Goal: Information Seeking & Learning: Learn about a topic

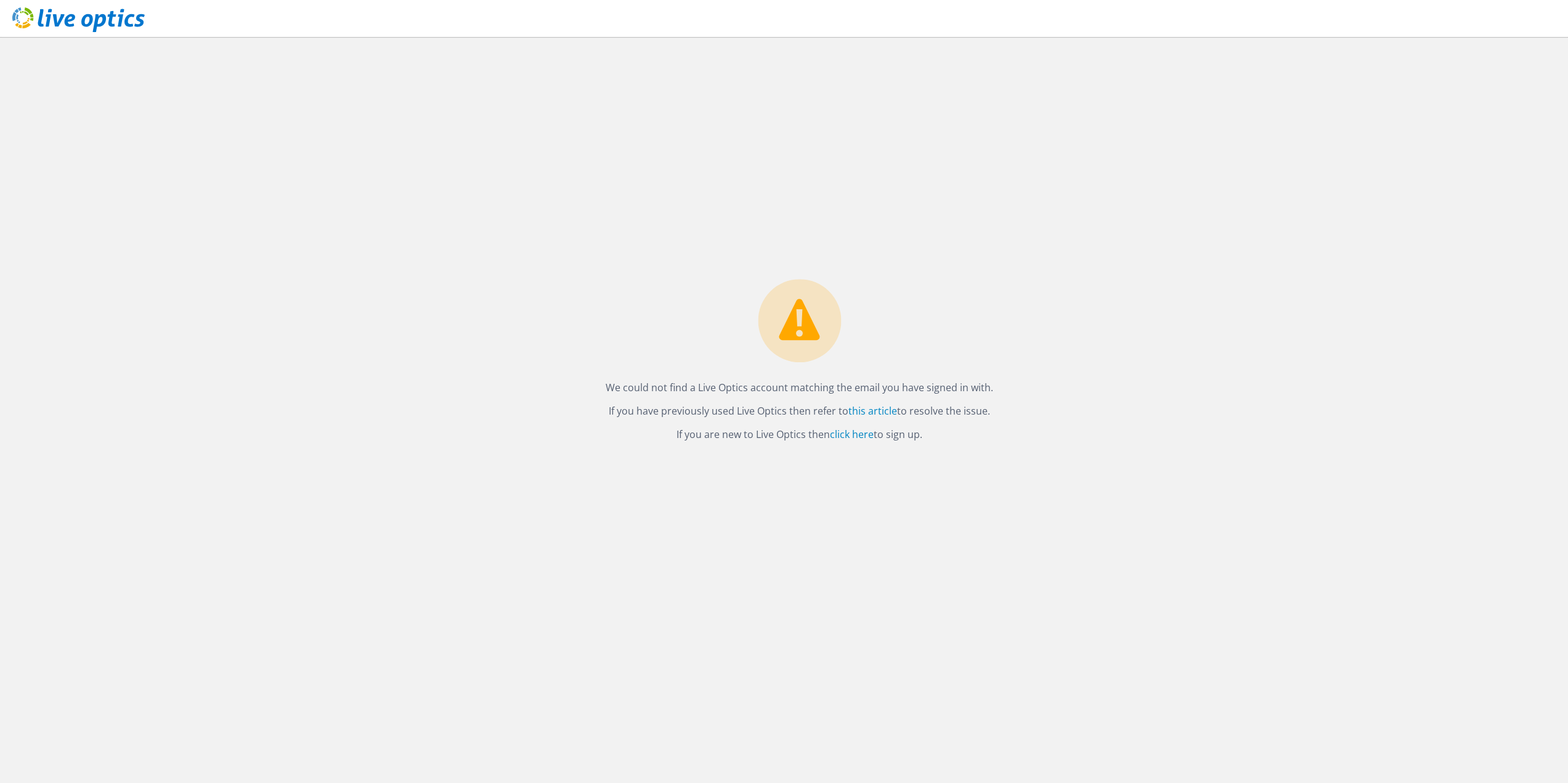
drag, startPoint x: 1141, startPoint y: 170, endPoint x: 1155, endPoint y: 153, distance: 22.0
click at [1141, 170] on div "We could not find a Live Optics account matching the email you have signed in w…" at bounding box center [800, 410] width 1538 height 746
click at [852, 437] on link "click here" at bounding box center [852, 434] width 43 height 14
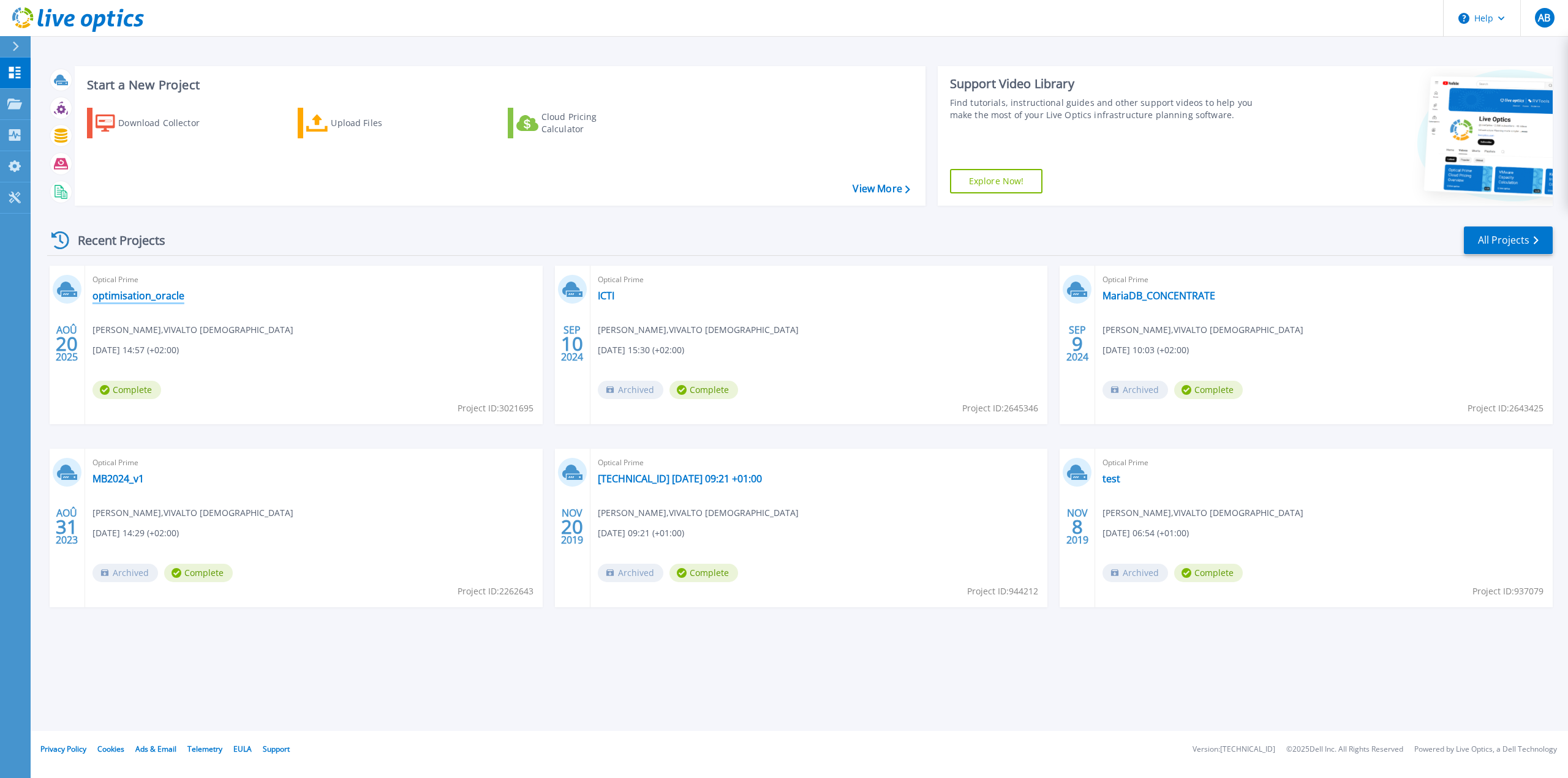
click at [139, 299] on link "optimisation_oracle" at bounding box center [138, 295] width 92 height 12
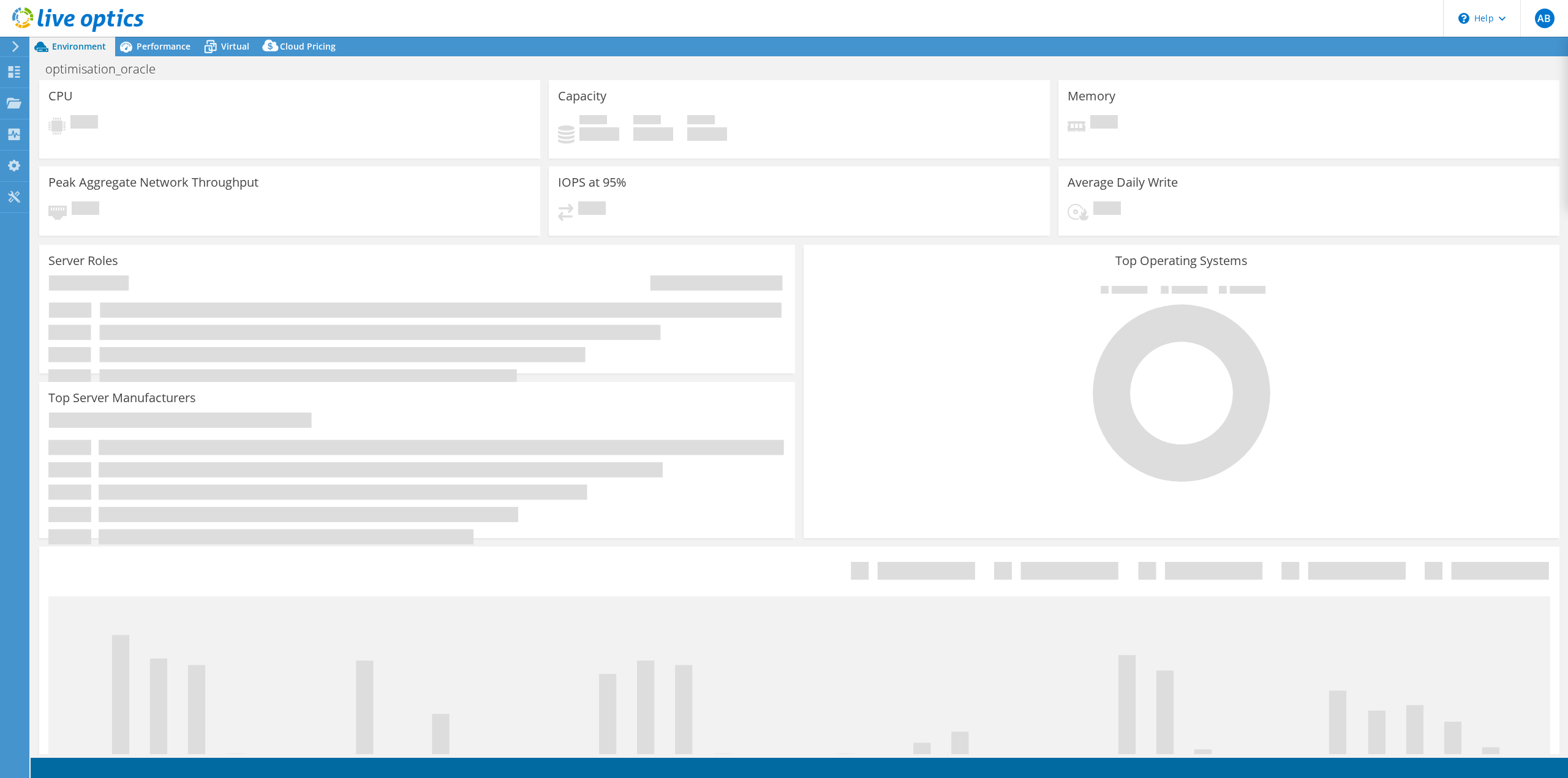
select select "EUFrankfurt"
select select "EUR"
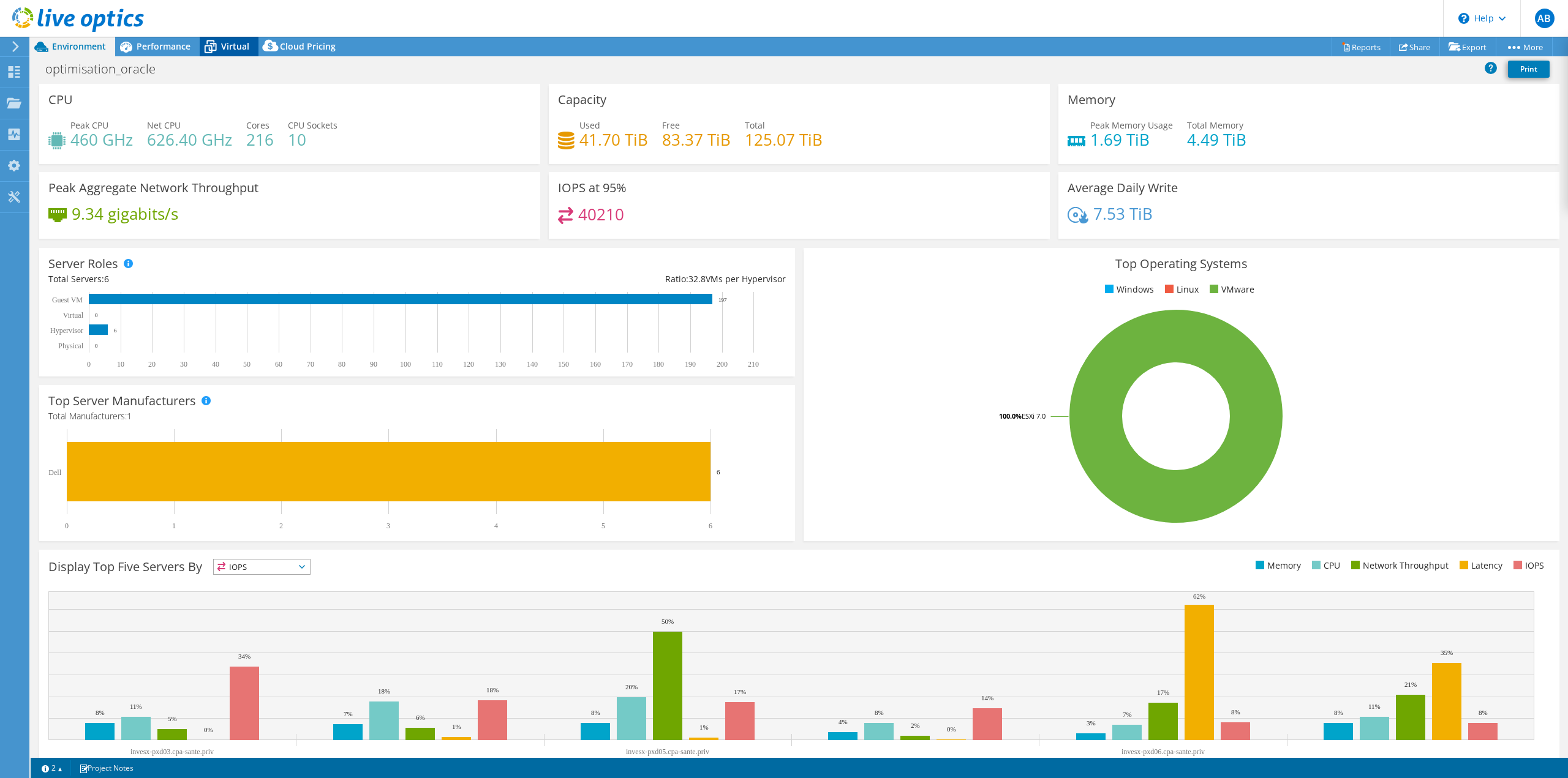
click at [238, 50] on span "Virtual" at bounding box center [235, 46] width 28 height 11
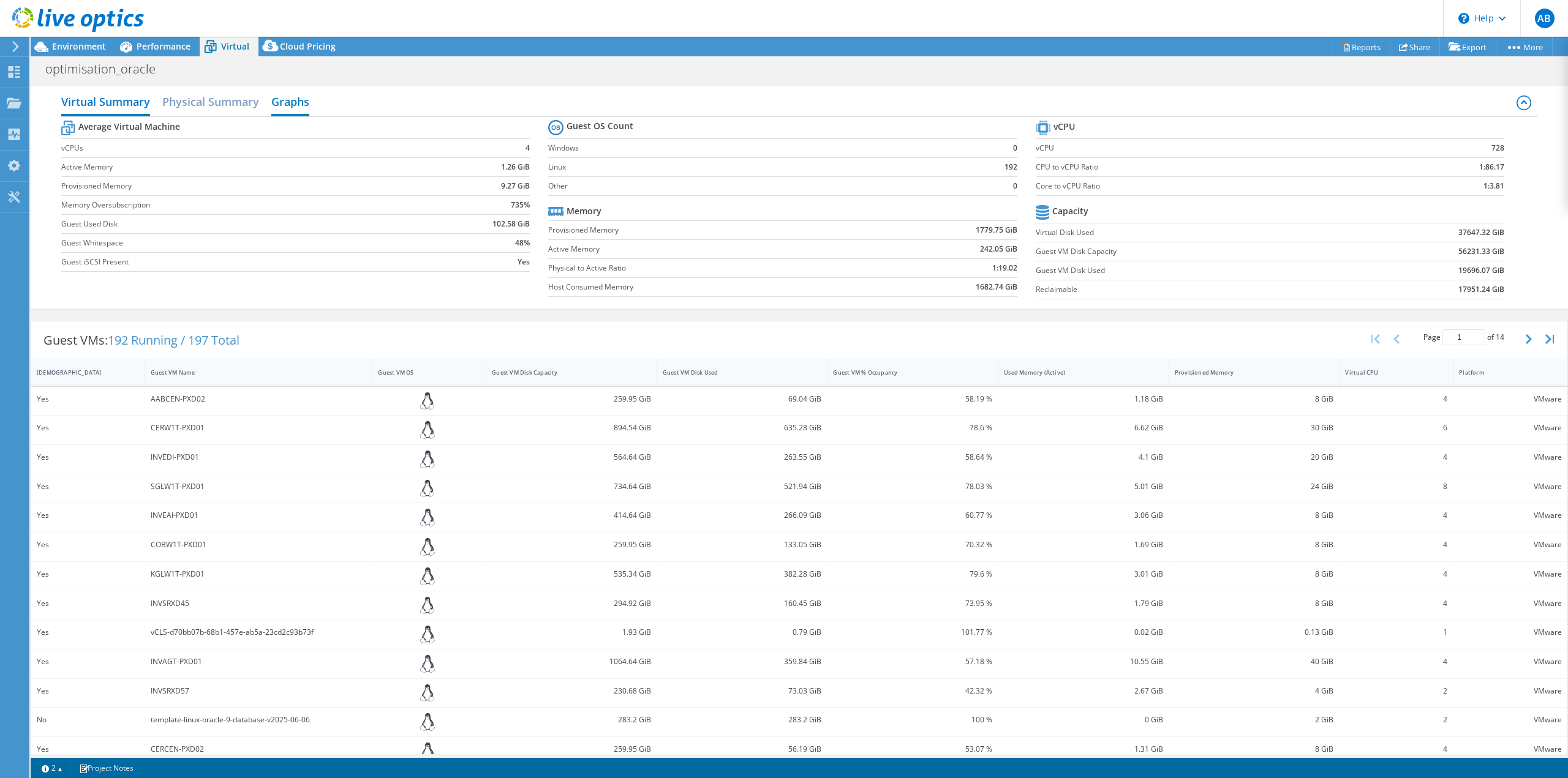
click at [300, 106] on h2 "Graphs" at bounding box center [290, 103] width 38 height 27
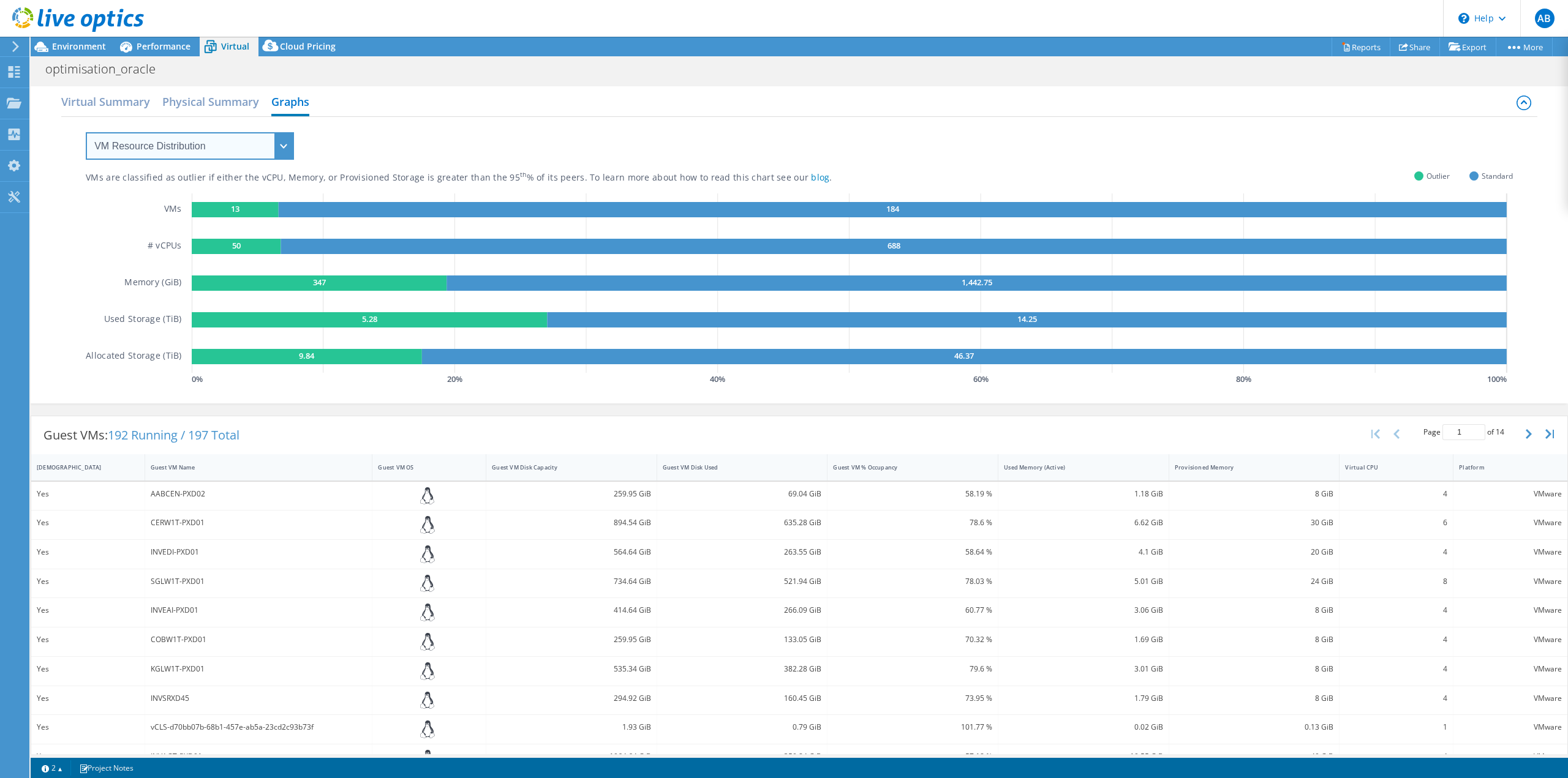
click at [283, 146] on select "VM Resource Distribution Provisioning Contrast Over Provisioning" at bounding box center [190, 146] width 208 height 28
click at [85, 133] on select "VM Resource Distribution Provisioning Contrast Over Provisioning" at bounding box center [190, 146] width 208 height 28
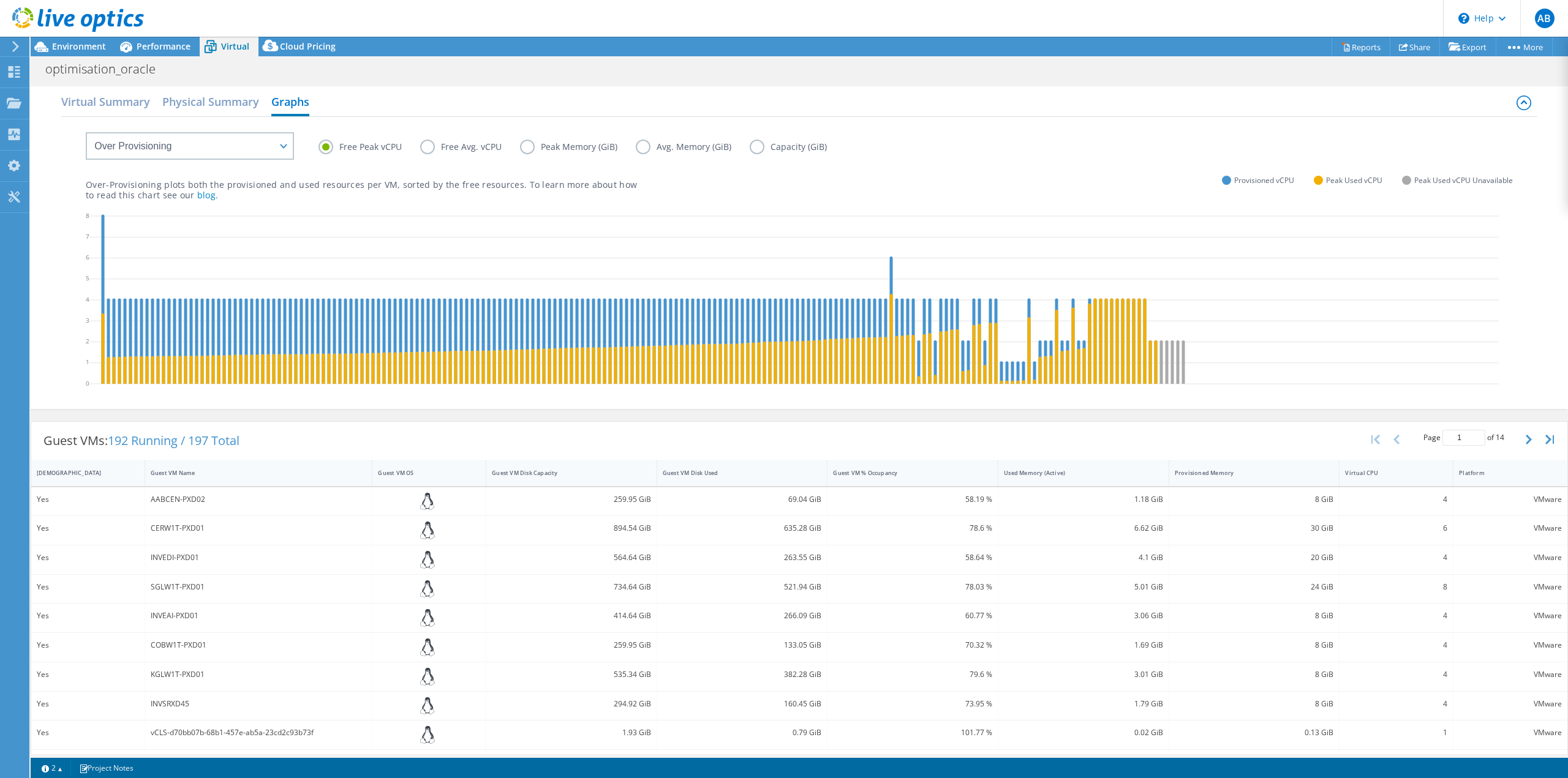
click at [525, 147] on label "Peak Memory (GiB)" at bounding box center [578, 147] width 116 height 15
click at [0, 0] on input "Peak Memory (GiB)" at bounding box center [0, 0] width 0 height 0
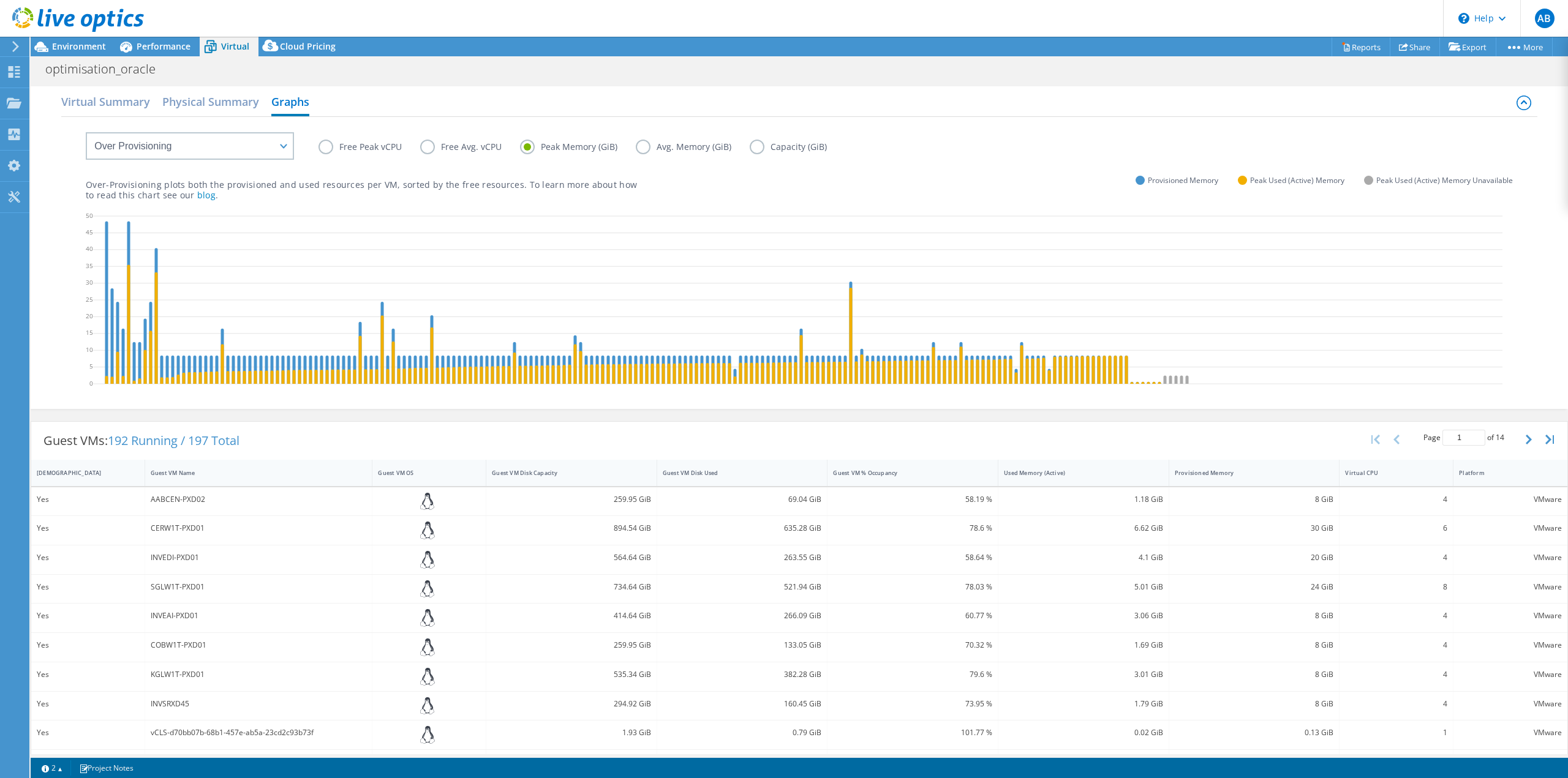
click at [422, 146] on label "Free Avg. vCPU" at bounding box center [470, 147] width 100 height 15
click at [0, 0] on input "Free Avg. vCPU" at bounding box center [0, 0] width 0 height 0
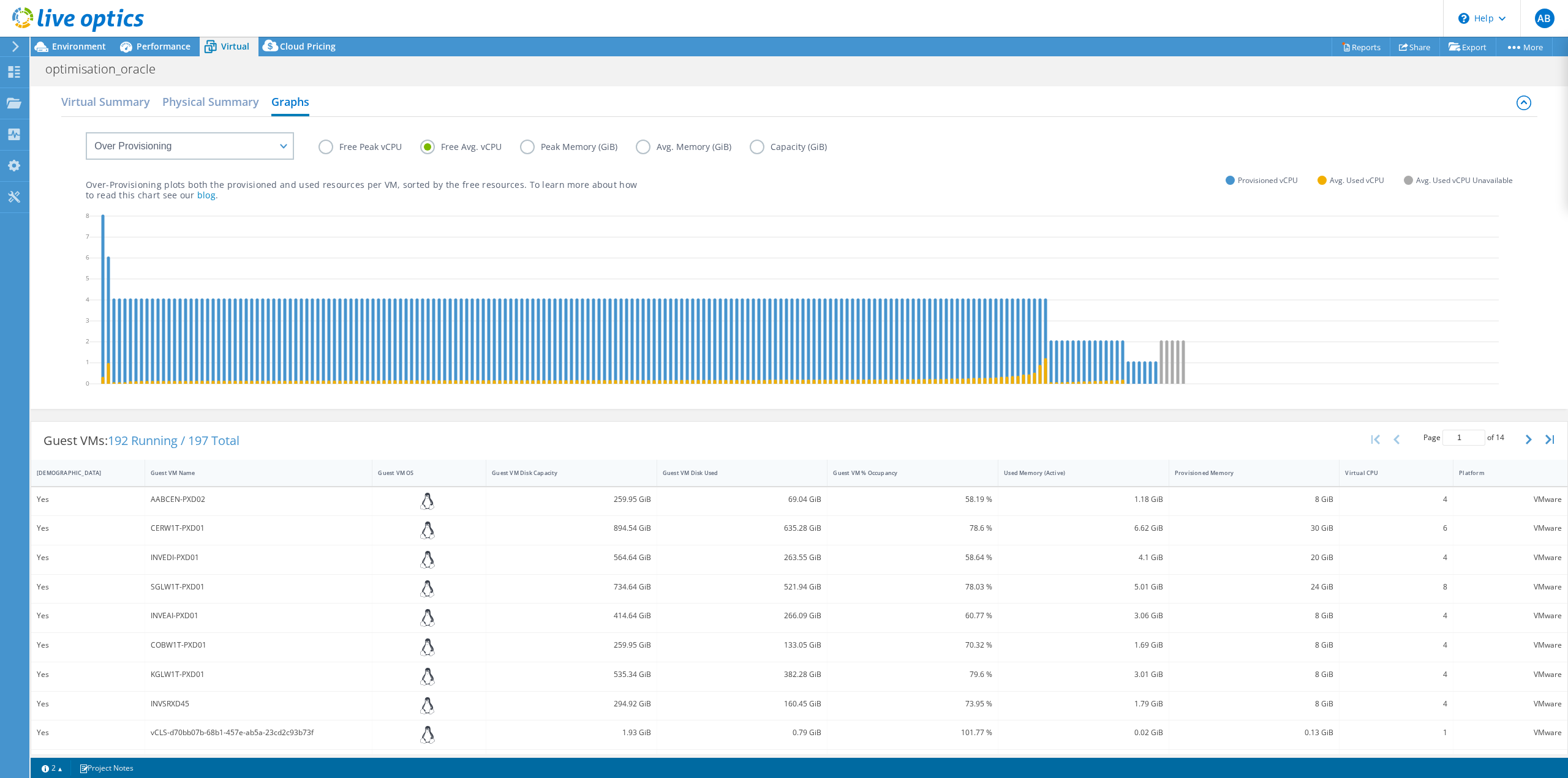
click at [523, 147] on label "Peak Memory (GiB)" at bounding box center [578, 147] width 116 height 15
click at [0, 0] on input "Peak Memory (GiB)" at bounding box center [0, 0] width 0 height 0
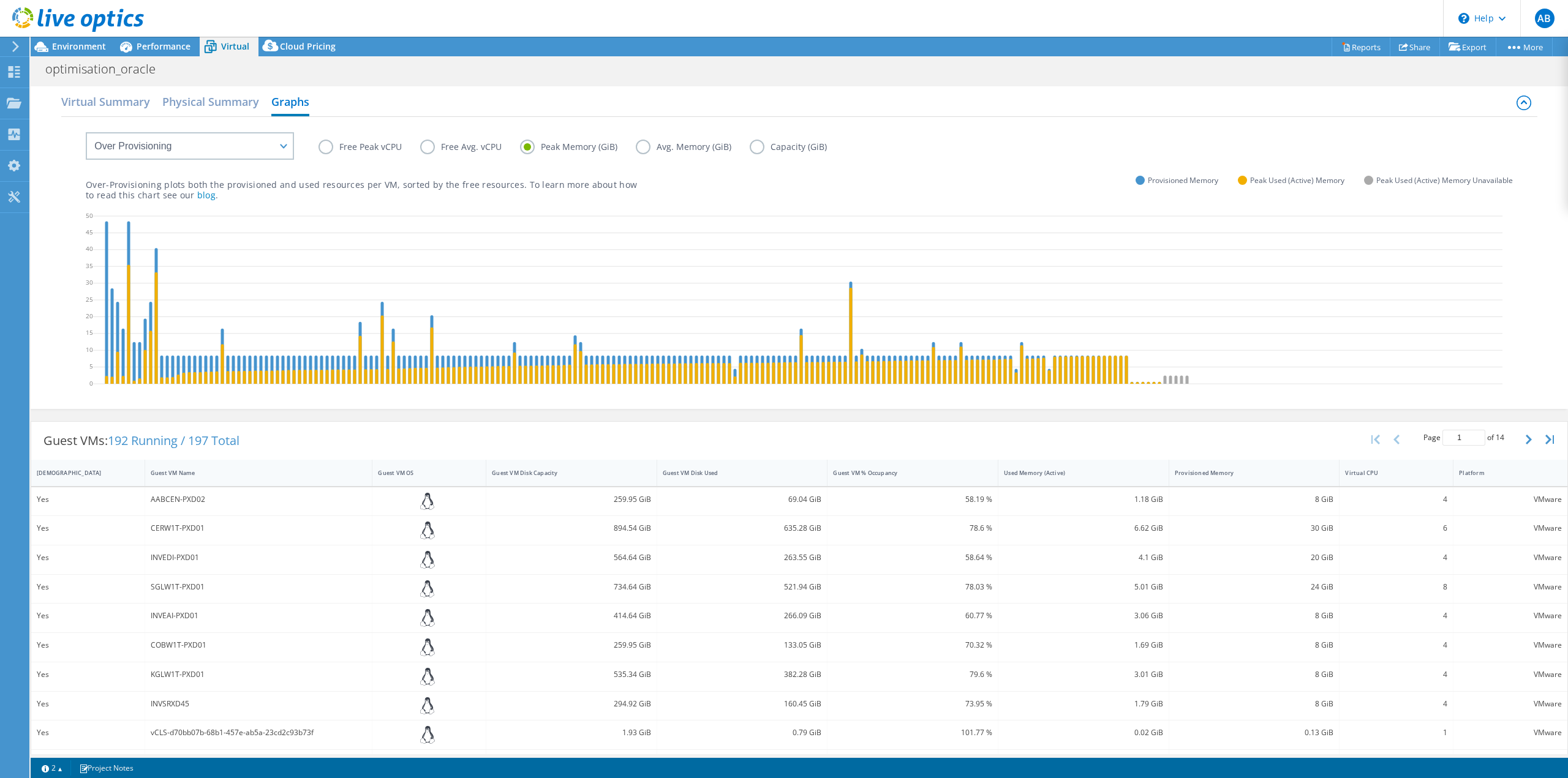
click at [646, 150] on label "Avg. Memory (GiB)" at bounding box center [693, 147] width 114 height 15
click at [0, 0] on input "Avg. Memory (GiB)" at bounding box center [0, 0] width 0 height 0
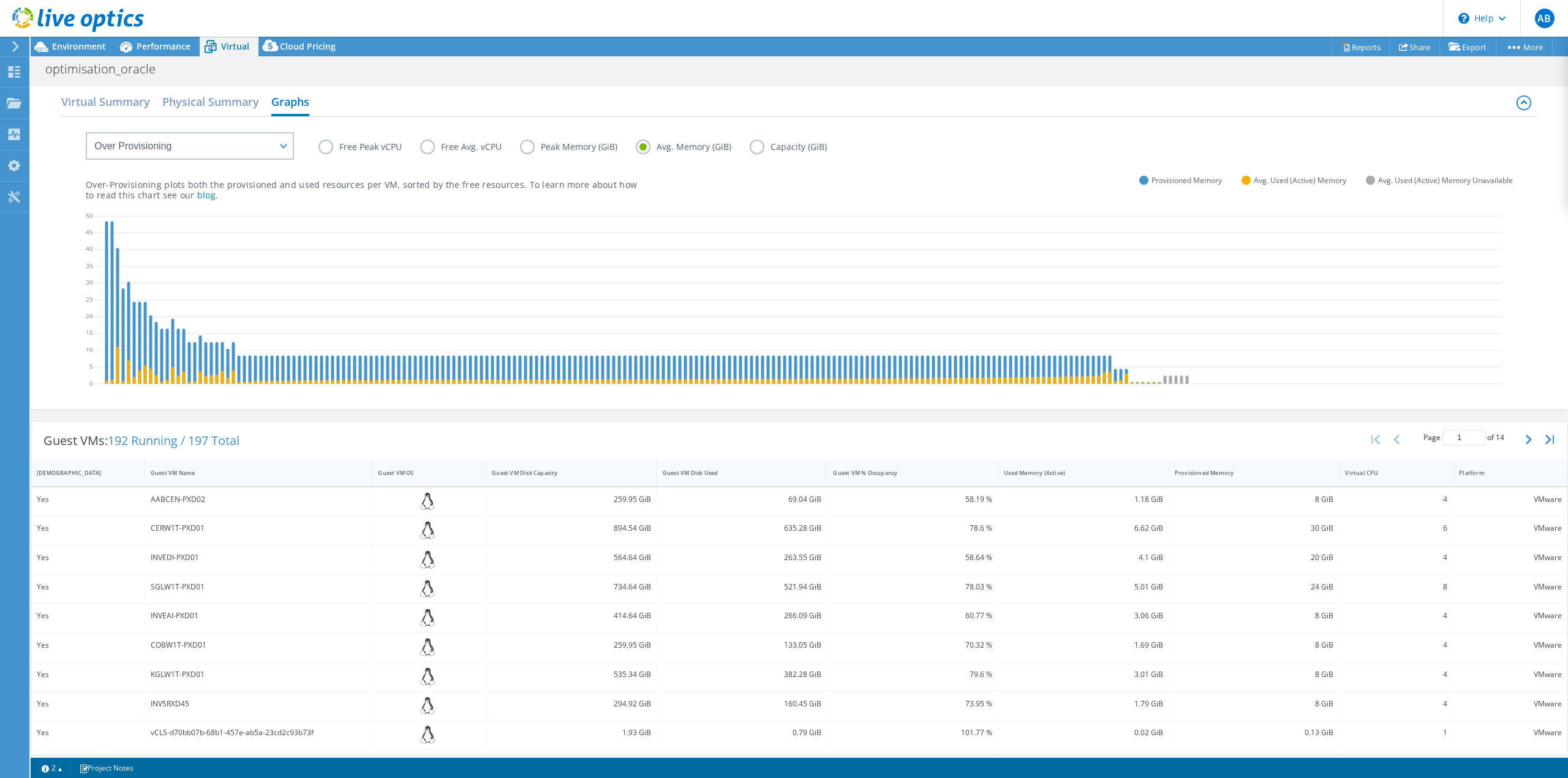
click at [760, 148] on label "Capacity (GiB)" at bounding box center [797, 147] width 95 height 15
click at [0, 0] on input "Capacity (GiB)" at bounding box center [0, 0] width 0 height 0
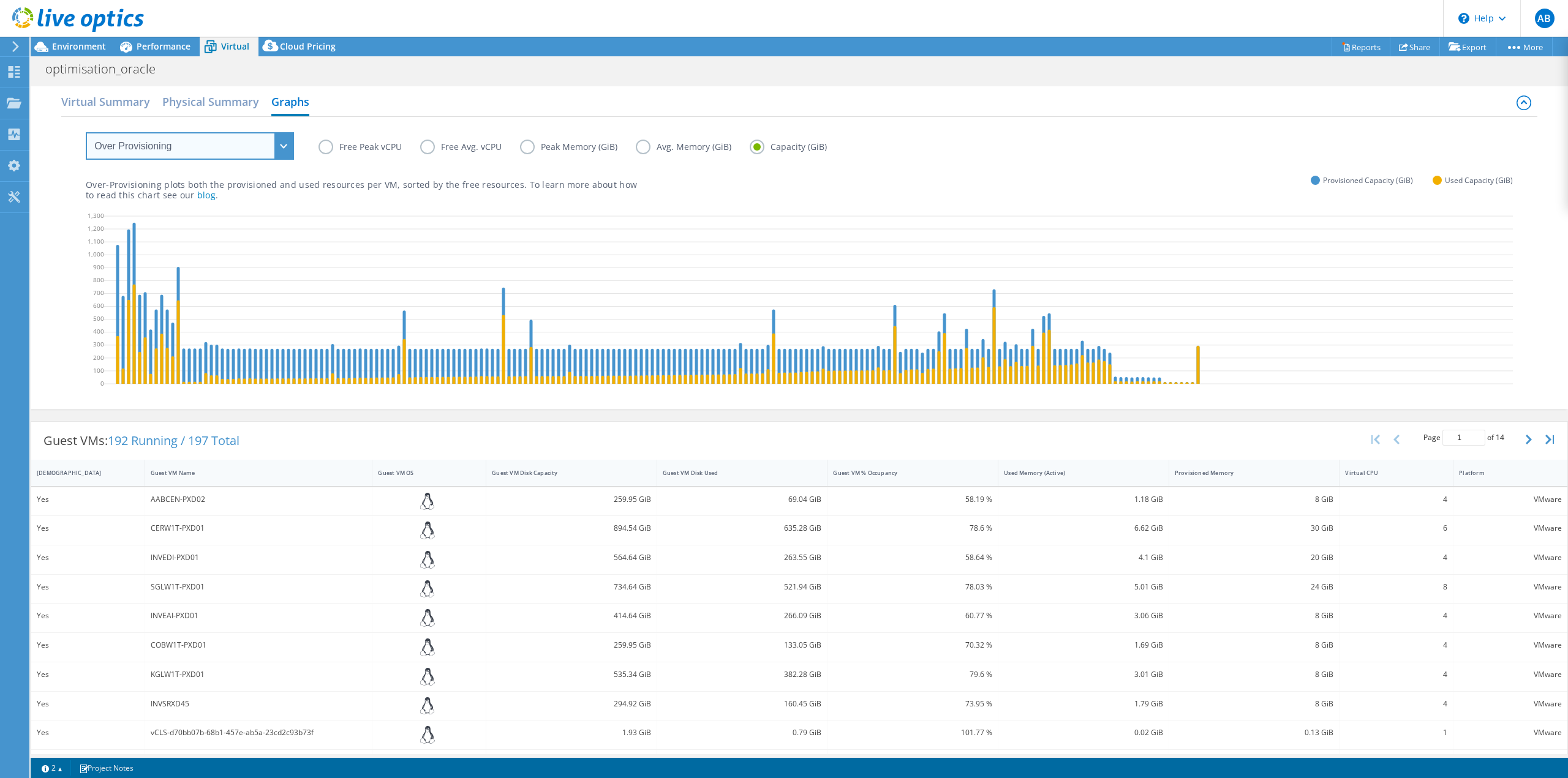
click at [239, 154] on select "VM Resource Distribution Provisioning Contrast Over Provisioning" at bounding box center [190, 146] width 208 height 28
click at [85, 133] on select "VM Resource Distribution Provisioning Contrast Over Provisioning" at bounding box center [190, 146] width 208 height 28
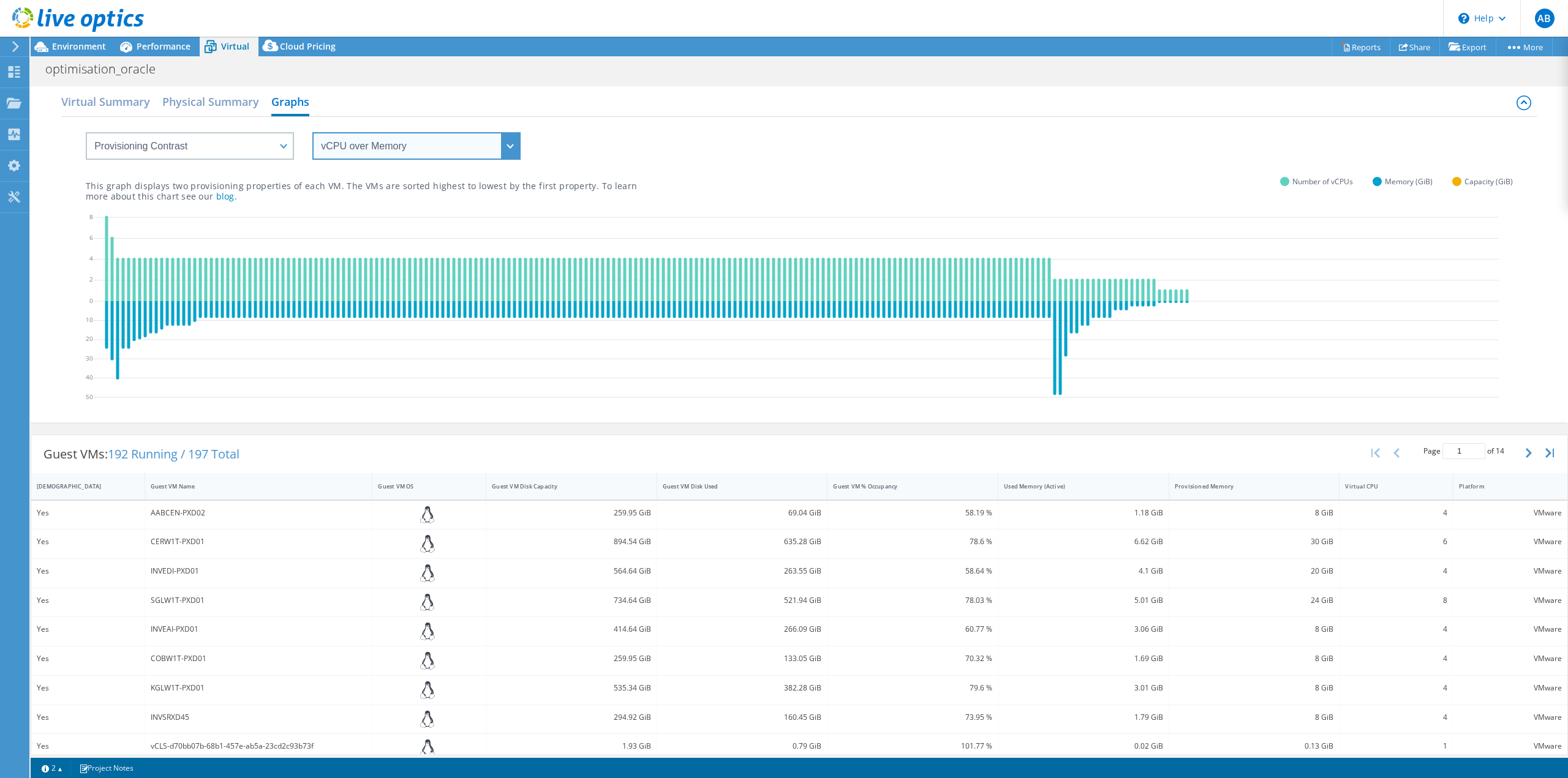
click at [399, 151] on select "vCPU over Memory vCPU over Capacity Memory over vCPU Memory over Capacity Capac…" at bounding box center [417, 146] width 208 height 28
click at [662, 142] on div "vCPU over Memory vCPU over Capacity Memory over vCPU Memory over Capacity Capac…" at bounding box center [799, 138] width 1427 height 43
click at [348, 151] on select "vCPU over Memory vCPU over Capacity Memory over vCPU Memory over Capacity Capac…" at bounding box center [417, 146] width 208 height 28
click at [375, 106] on div "Virtual Summary Physical Summary Graphs" at bounding box center [799, 103] width 1477 height 28
click at [200, 133] on select "VM Resource Distribution Provisioning Contrast Over Provisioning" at bounding box center [190, 146] width 208 height 28
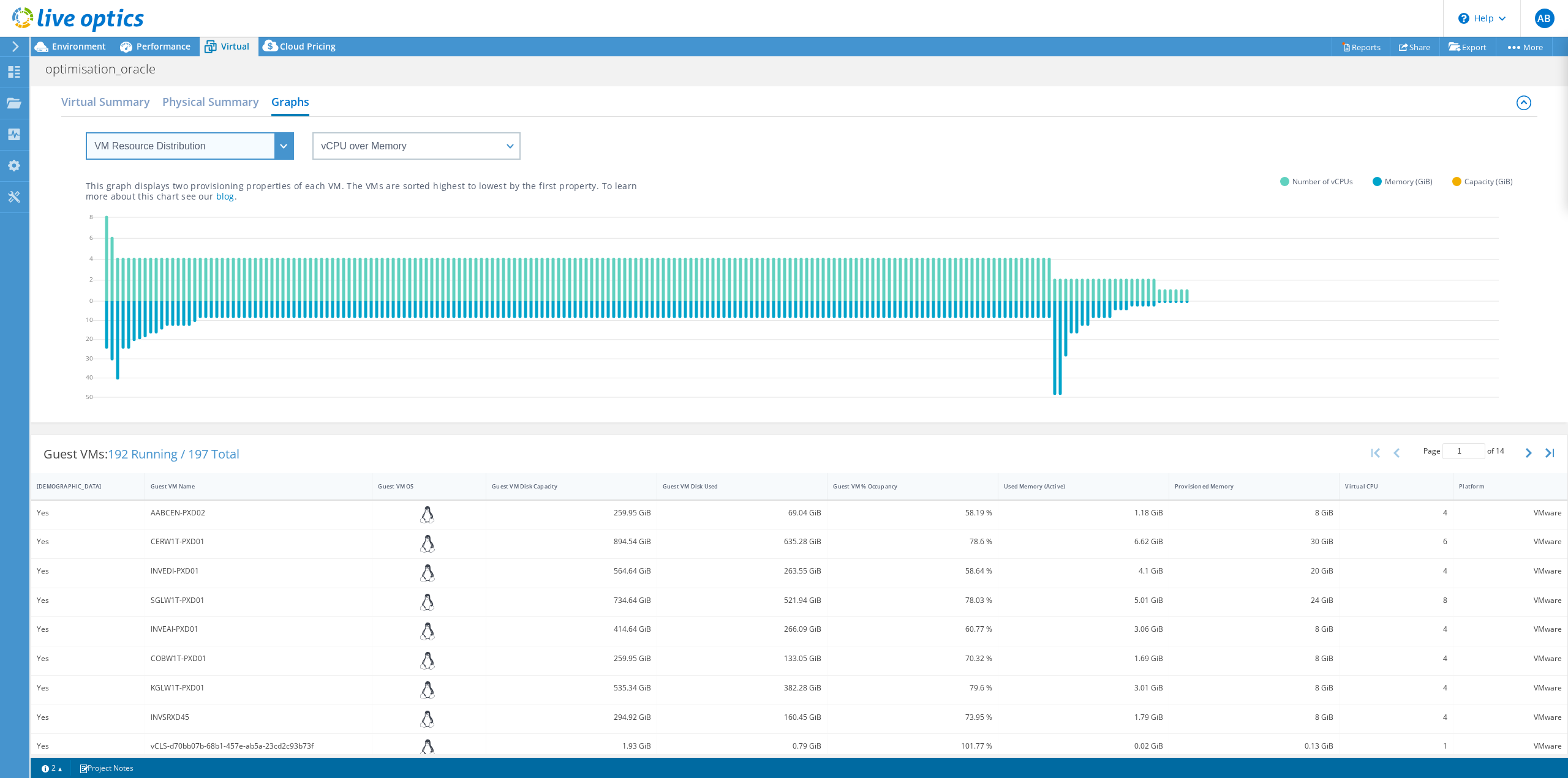
click at [85, 133] on select "VM Resource Distribution Provisioning Contrast Over Provisioning" at bounding box center [190, 146] width 208 height 28
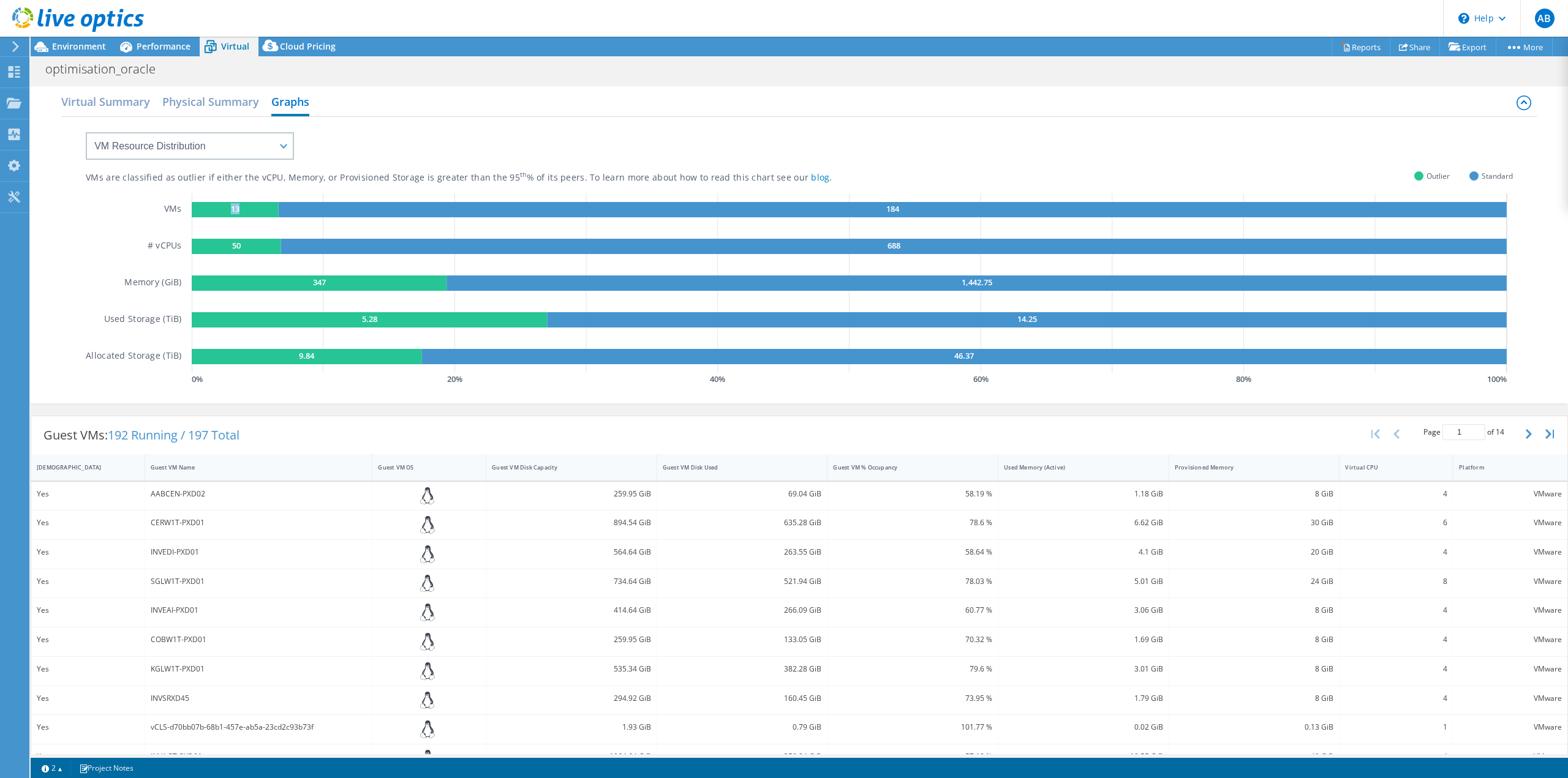
drag, startPoint x: 234, startPoint y: 207, endPoint x: 224, endPoint y: 207, distance: 10.0
click at [224, 207] on g "13" at bounding box center [235, 209] width 87 height 15
click at [311, 229] on icon "13 184 50 688 347 1,442.75 5.28 14.25 9.84 46.37" at bounding box center [852, 283] width 1321 height 179
click at [142, 50] on span "Performance" at bounding box center [164, 46] width 54 height 11
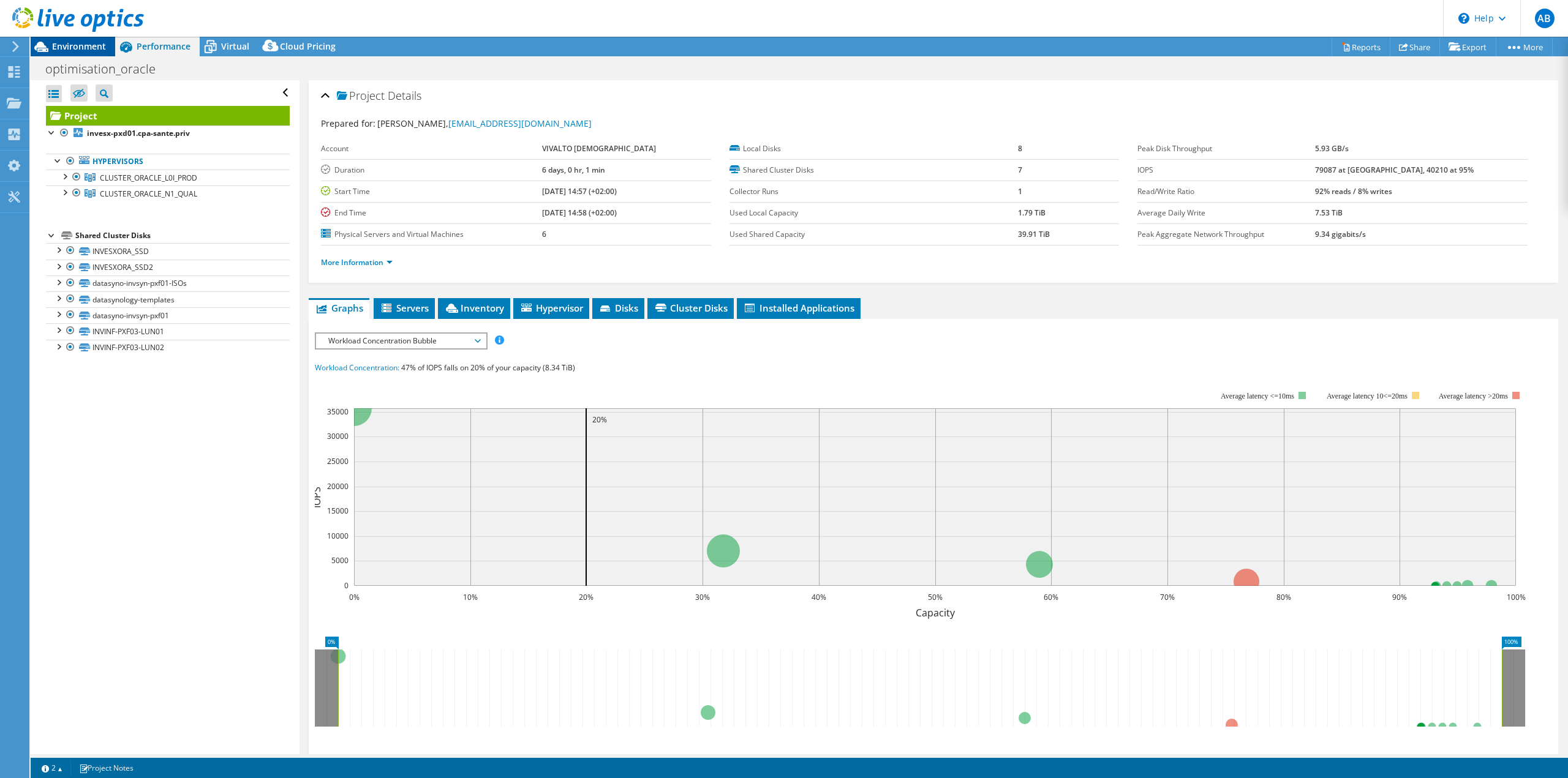
click at [76, 41] on span "Environment" at bounding box center [79, 46] width 54 height 11
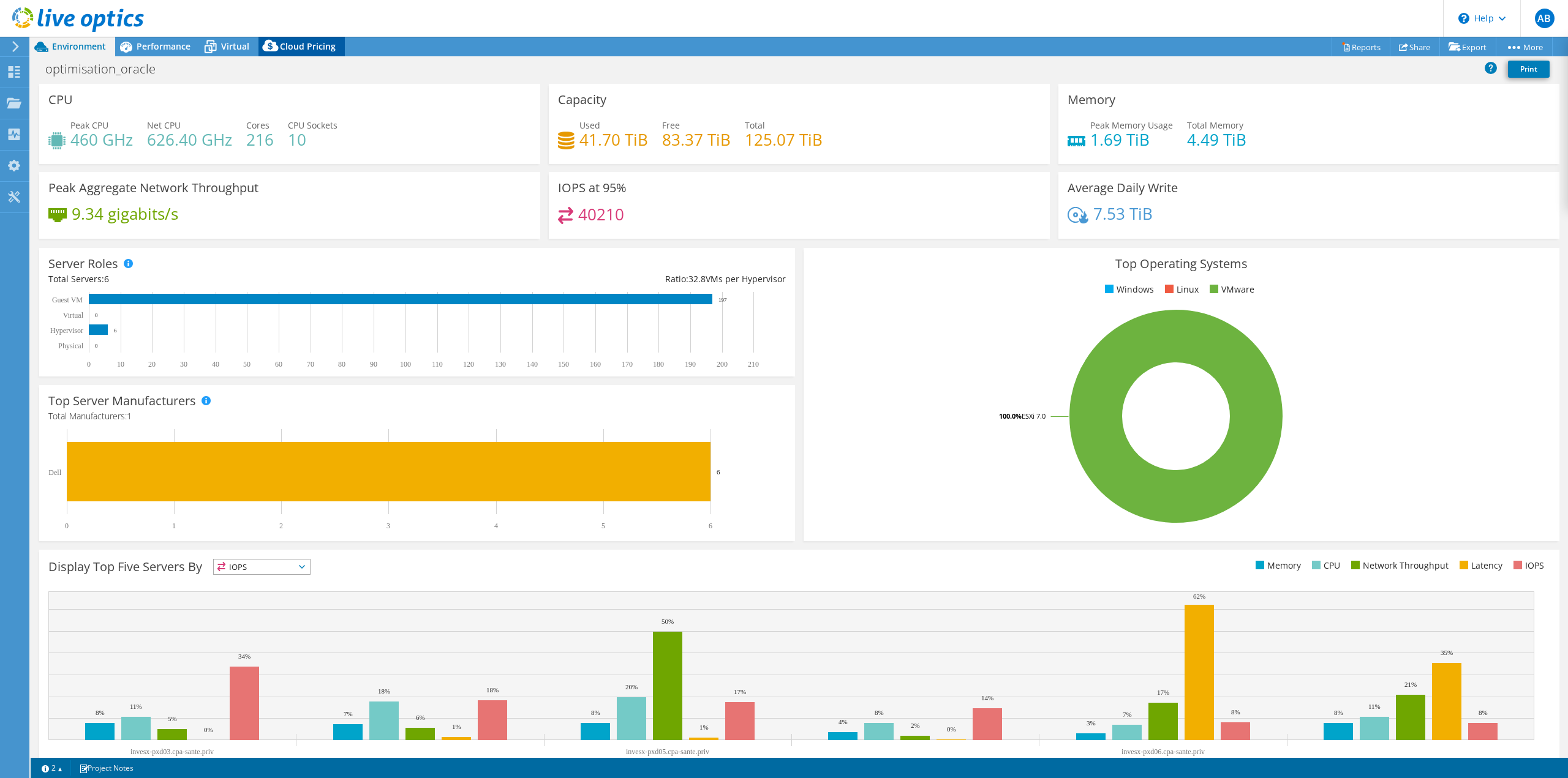
click at [303, 45] on span "Cloud Pricing" at bounding box center [308, 46] width 55 height 11
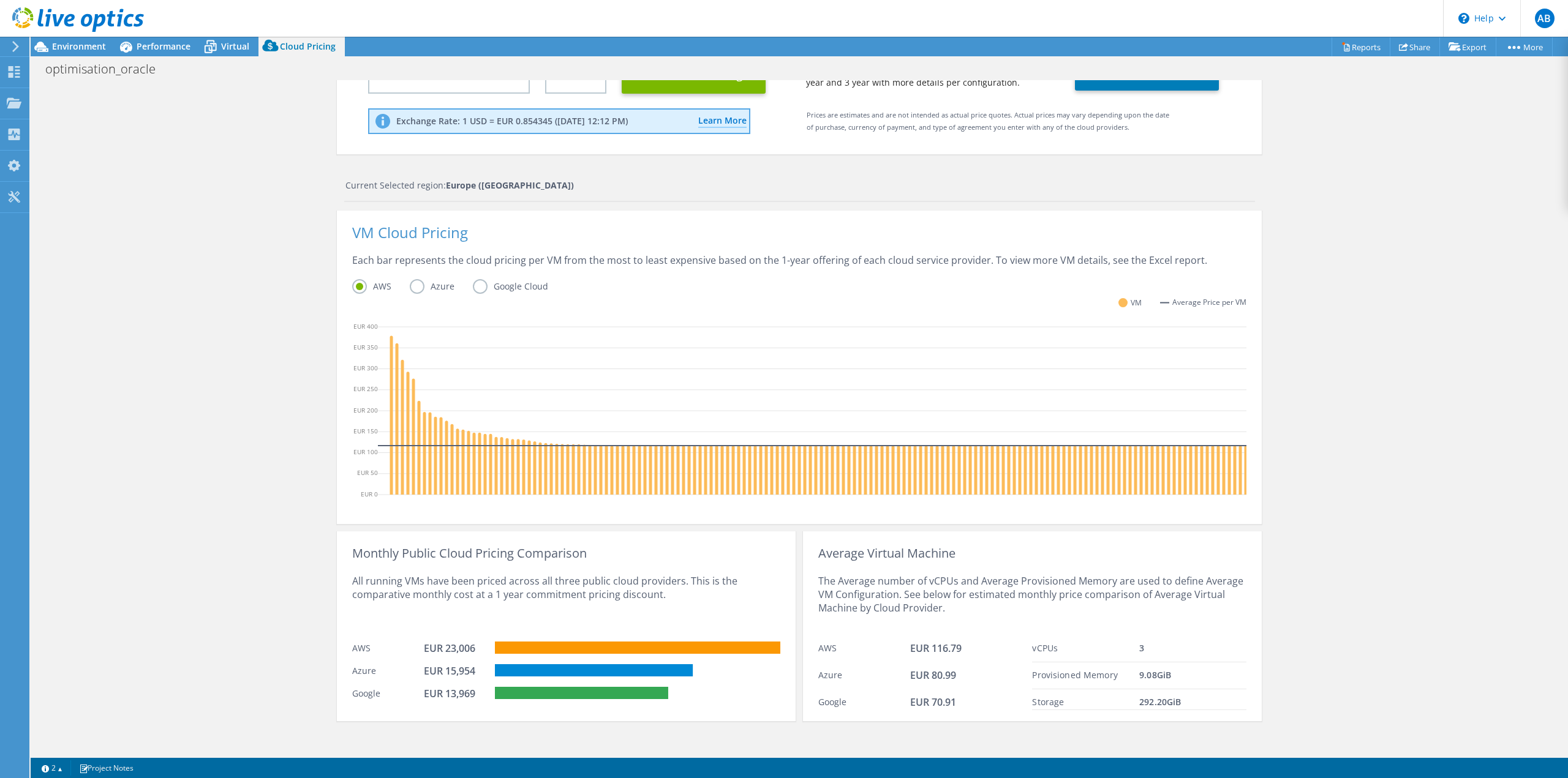
scroll to position [169, 0]
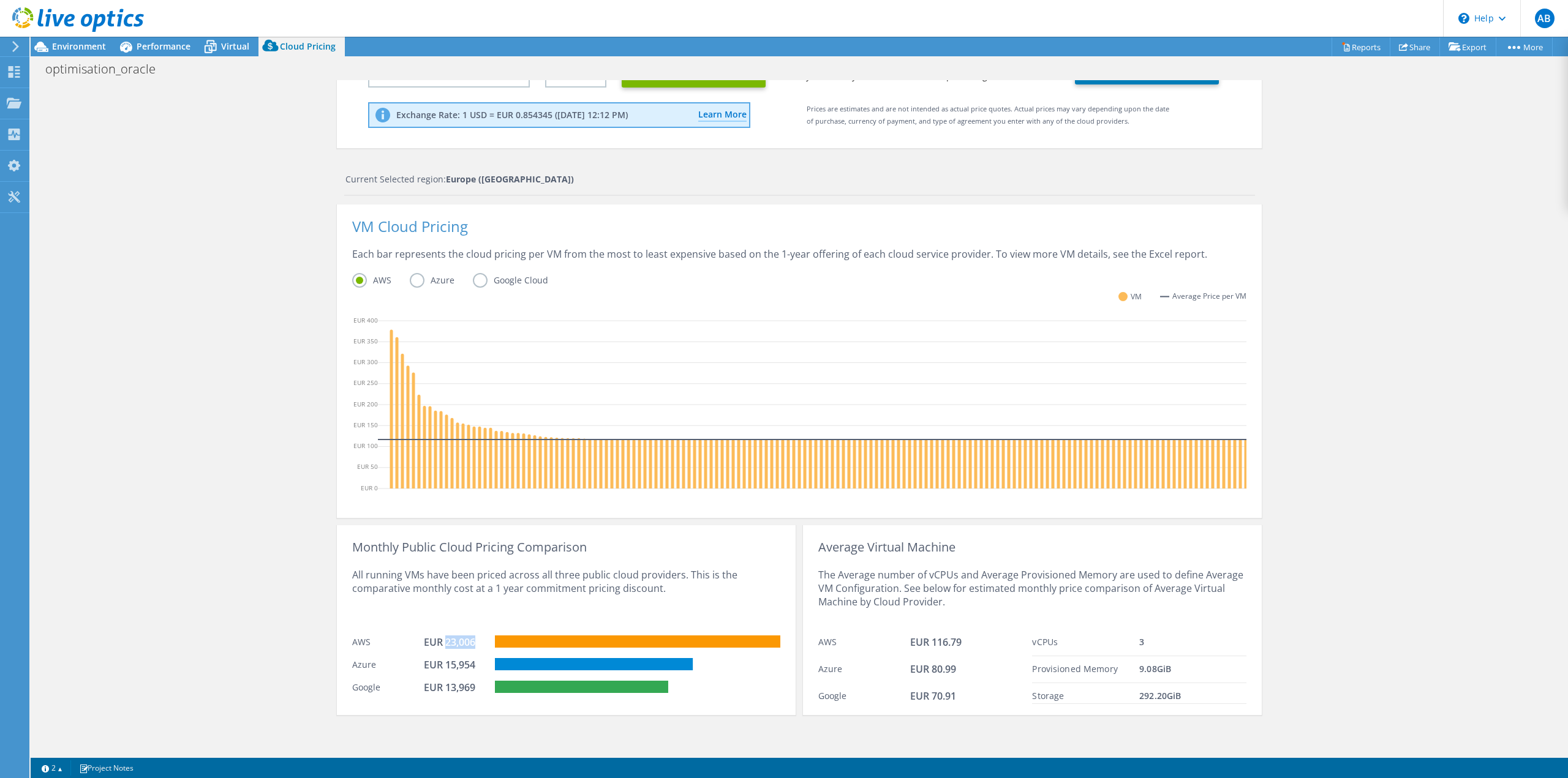
drag, startPoint x: 474, startPoint y: 640, endPoint x: 441, endPoint y: 645, distance: 33.4
click at [441, 645] on div "EUR 23,006" at bounding box center [454, 642] width 61 height 14
click at [528, 590] on div "All running VMs have been priced across all three public cloud providers. This …" at bounding box center [567, 592] width 428 height 76
click at [418, 273] on label "Azure" at bounding box center [441, 281] width 64 height 15
click at [0, 0] on input "Azure" at bounding box center [0, 0] width 0 height 0
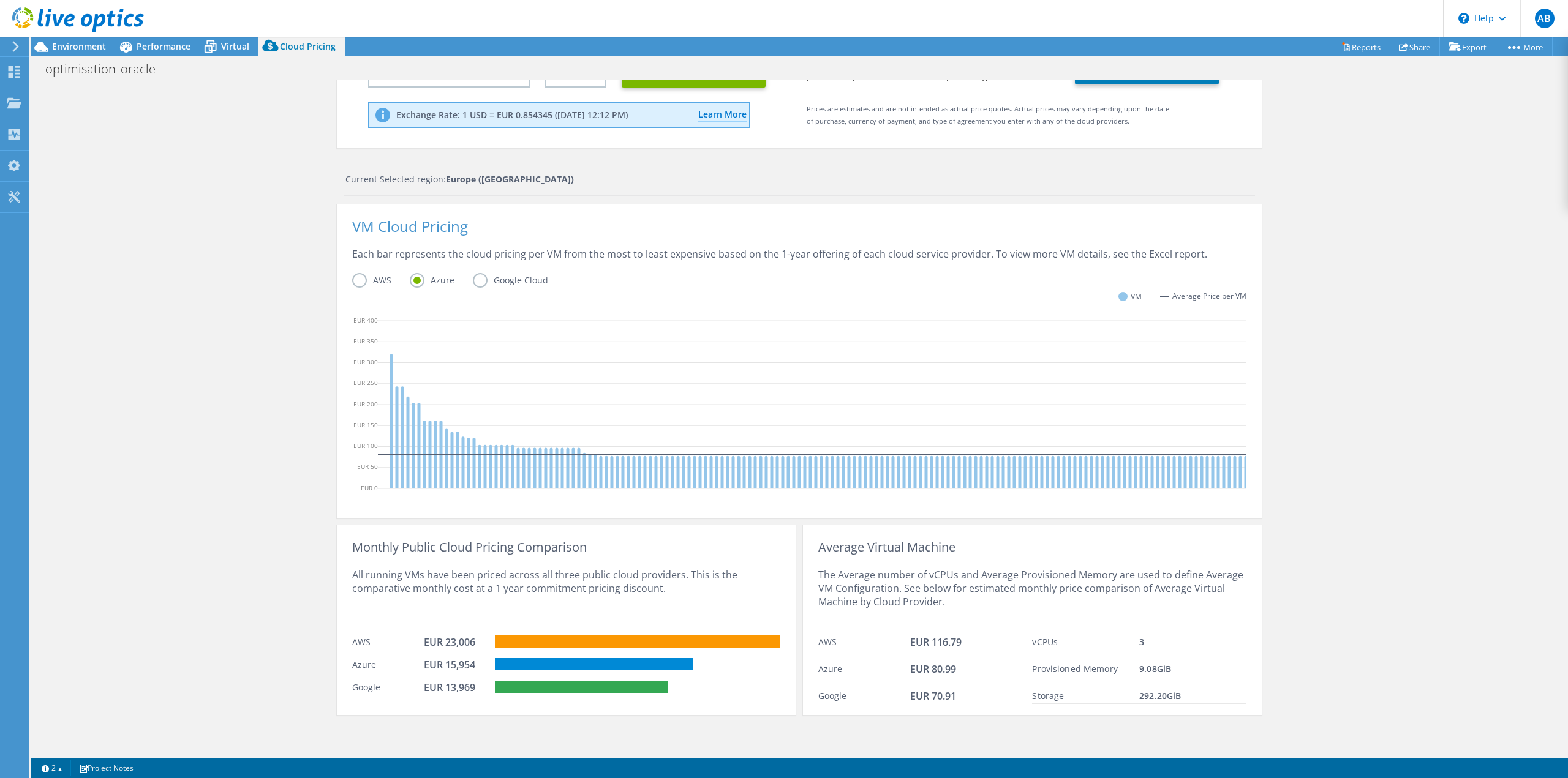
click at [362, 276] on label "AWS" at bounding box center [381, 281] width 58 height 15
click at [0, 0] on input "AWS" at bounding box center [0, 0] width 0 height 0
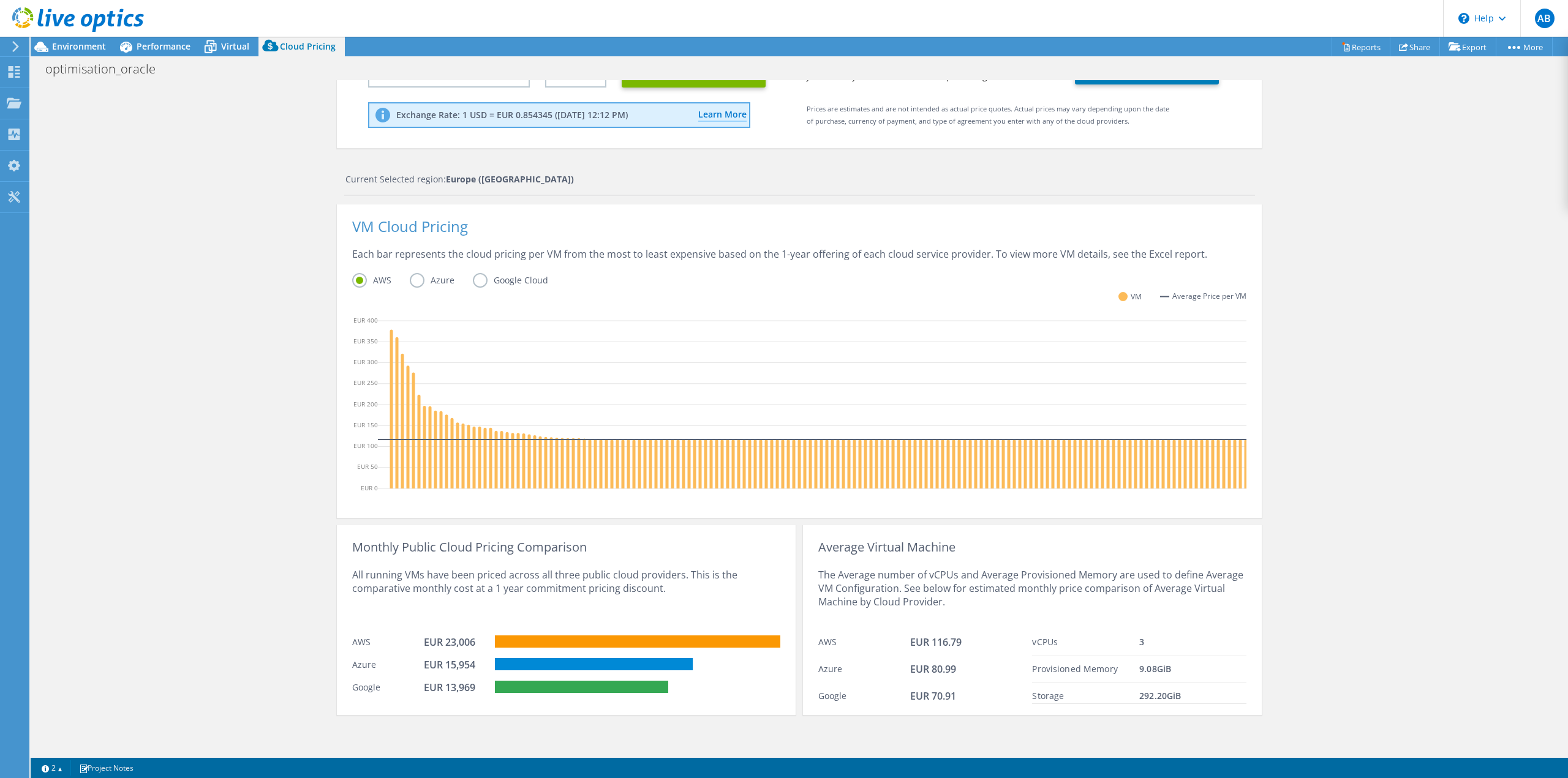
click at [410, 276] on label "Azure" at bounding box center [441, 281] width 64 height 15
click at [0, 0] on input "Azure" at bounding box center [0, 0] width 0 height 0
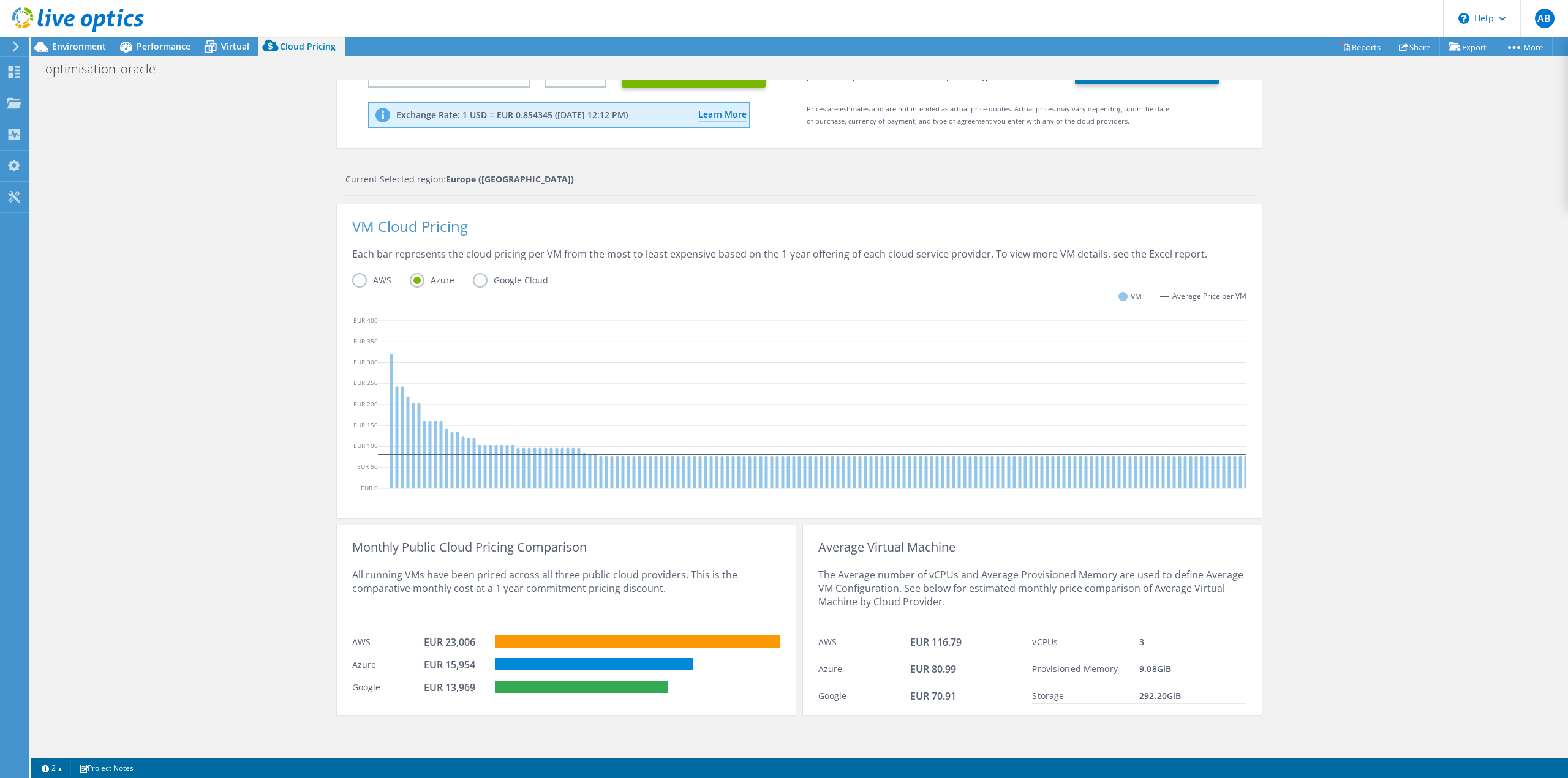
click at [358, 273] on label "AWS" at bounding box center [381, 281] width 58 height 15
click at [0, 0] on input "AWS" at bounding box center [0, 0] width 0 height 0
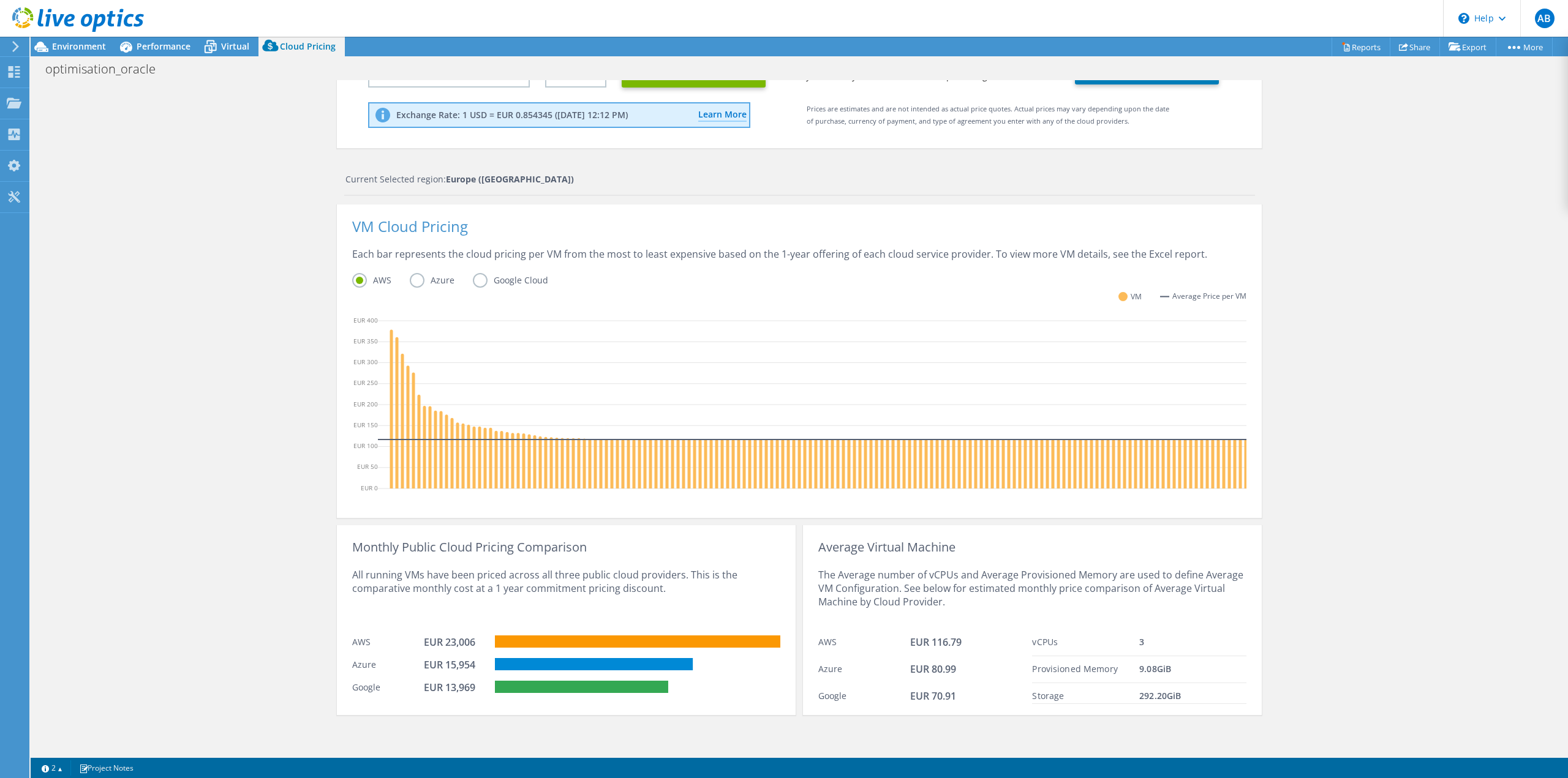
click at [401, 273] on label "AWS" at bounding box center [381, 281] width 58 height 15
click at [0, 0] on input "AWS" at bounding box center [0, 0] width 0 height 0
click at [410, 273] on label "Azure" at bounding box center [441, 281] width 64 height 15
click at [0, 0] on input "Azure" at bounding box center [0, 0] width 0 height 0
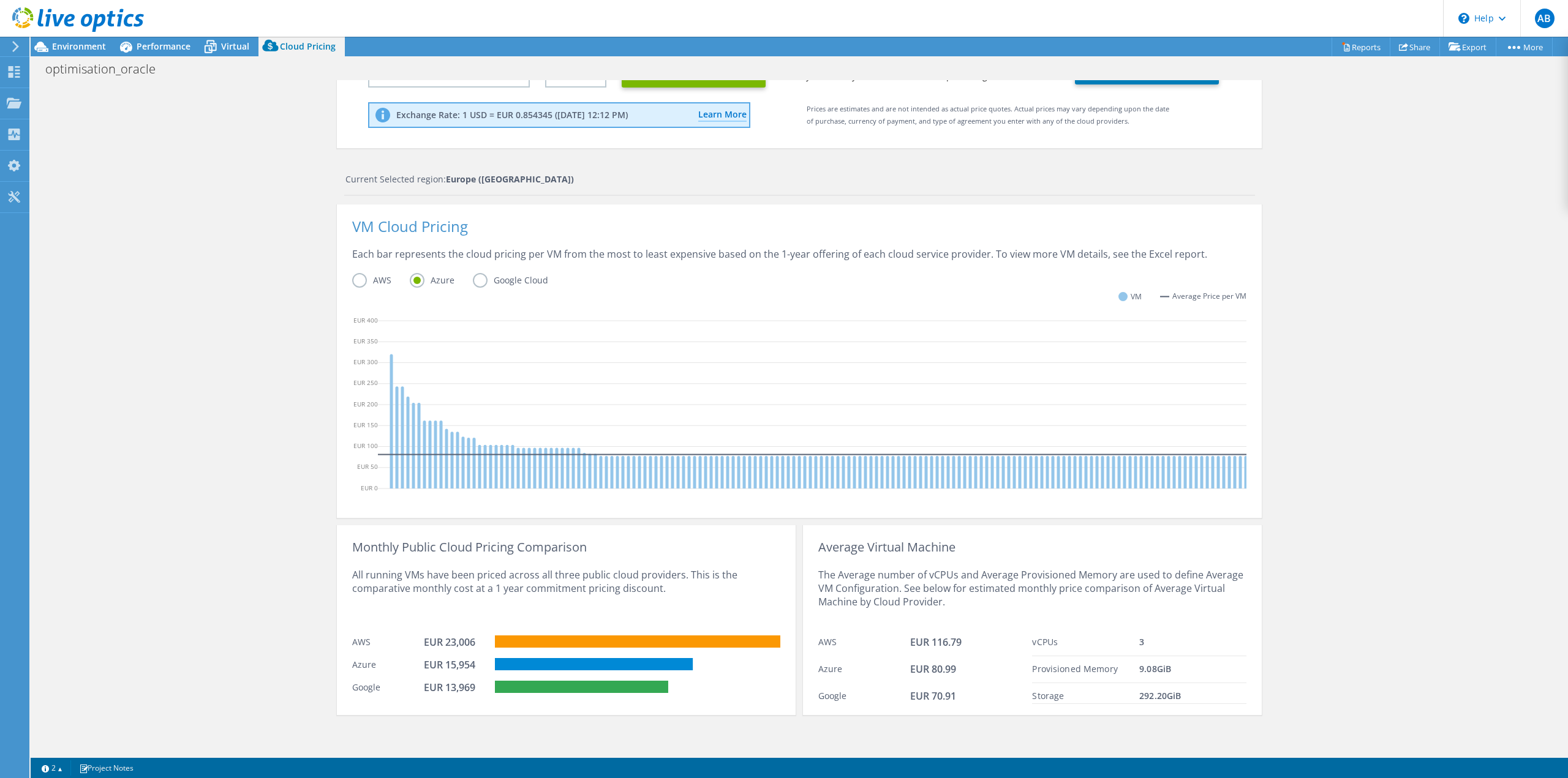
click at [364, 273] on label "AWS" at bounding box center [381, 281] width 58 height 15
click at [0, 0] on input "AWS" at bounding box center [0, 0] width 0 height 0
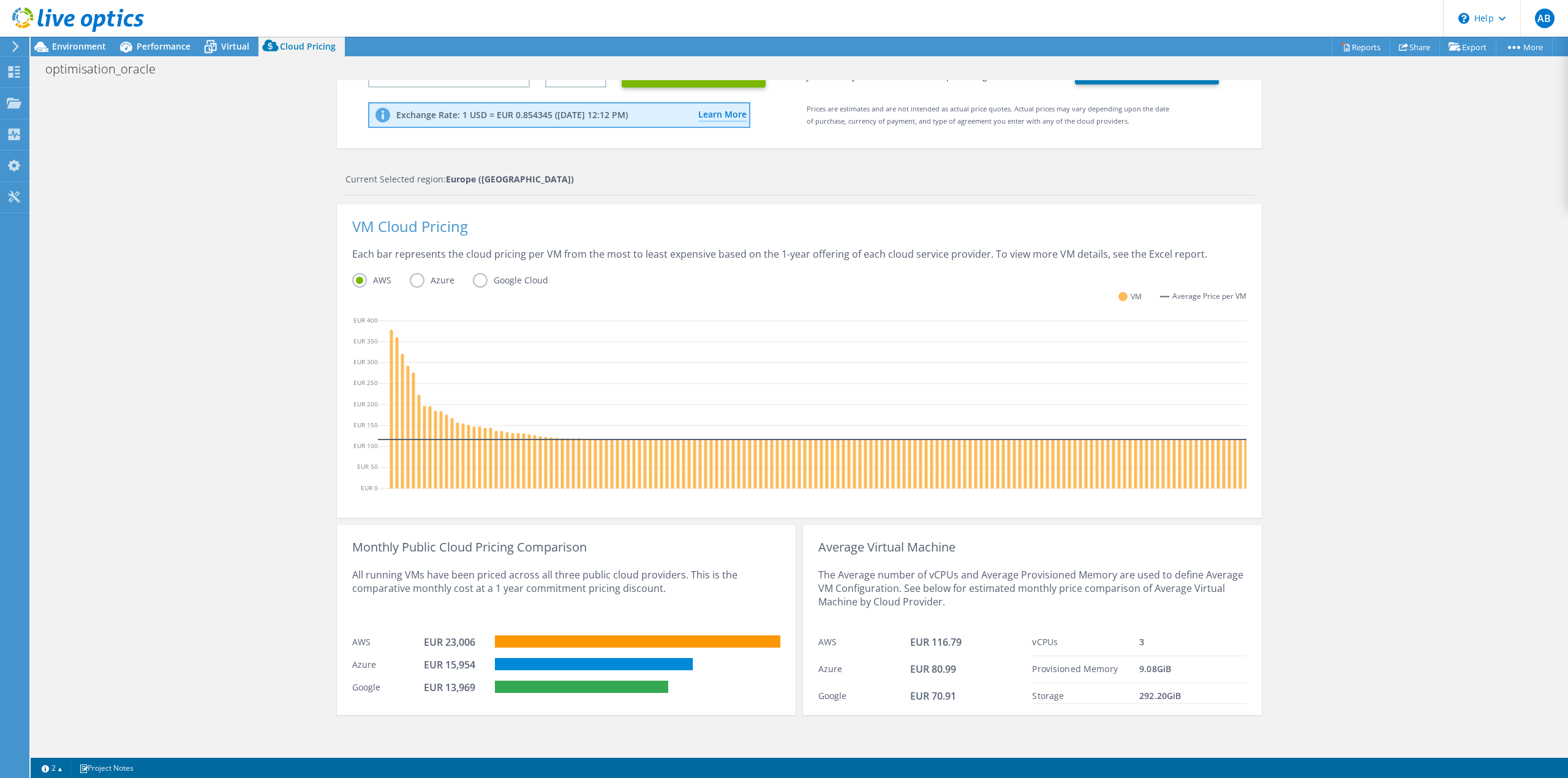
click at [414, 274] on label "Azure" at bounding box center [441, 281] width 64 height 15
click at [0, 0] on input "Azure" at bounding box center [0, 0] width 0 height 0
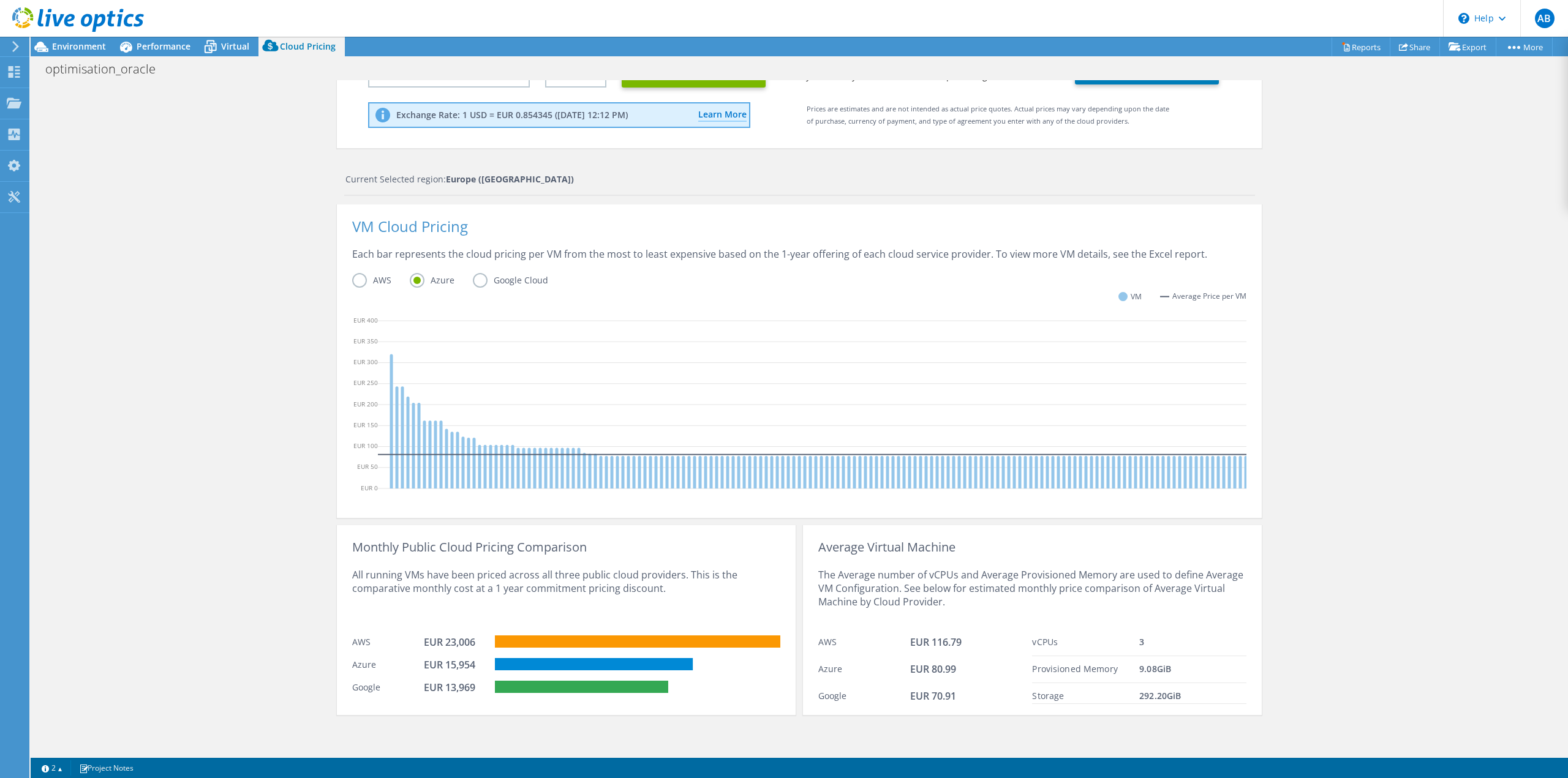
click at [650, 295] on div "VM Average Price per VM" at bounding box center [799, 304] width 895 height 23
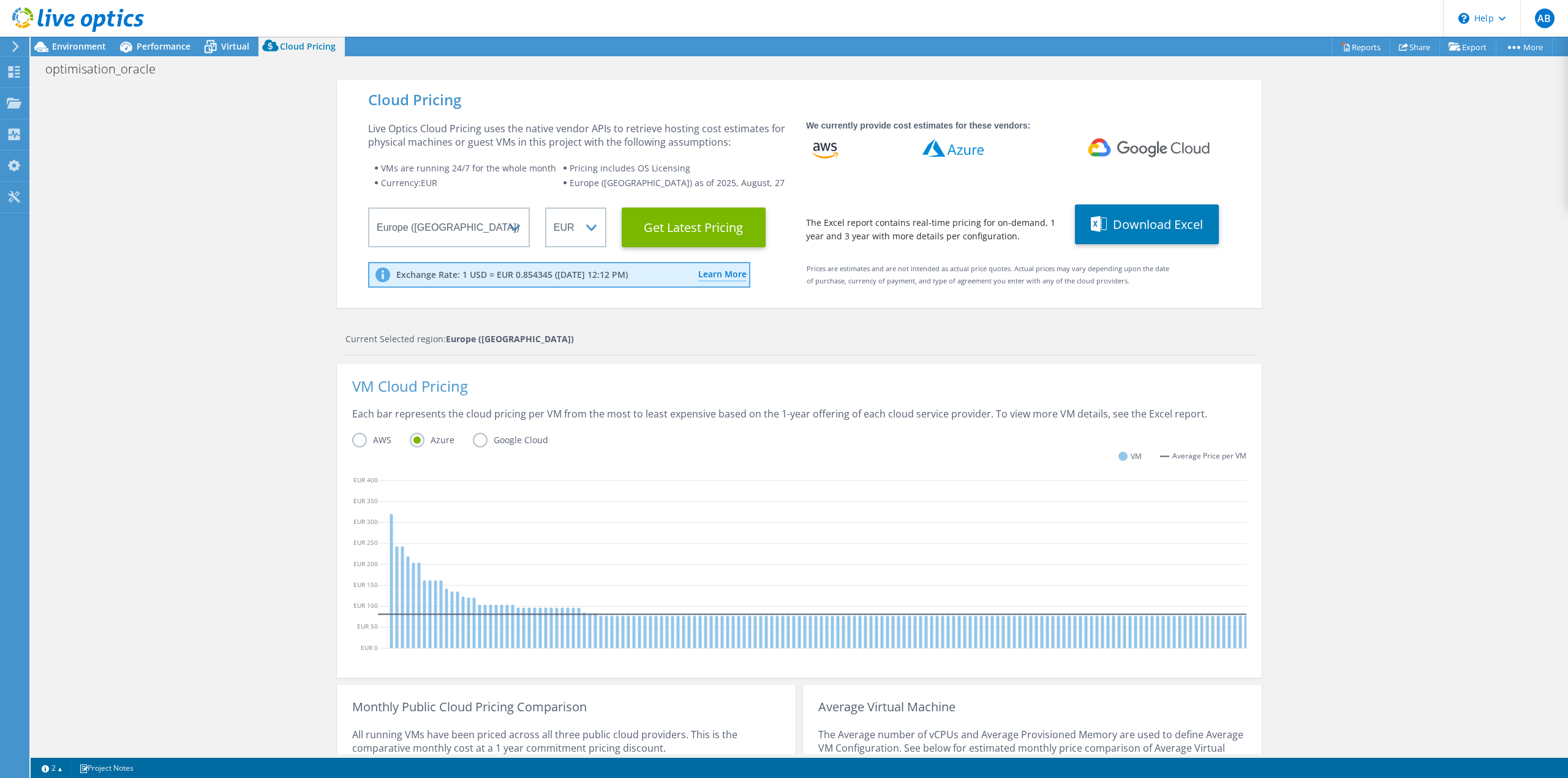
scroll to position [0, 0]
click at [234, 48] on span "Virtual" at bounding box center [235, 46] width 28 height 11
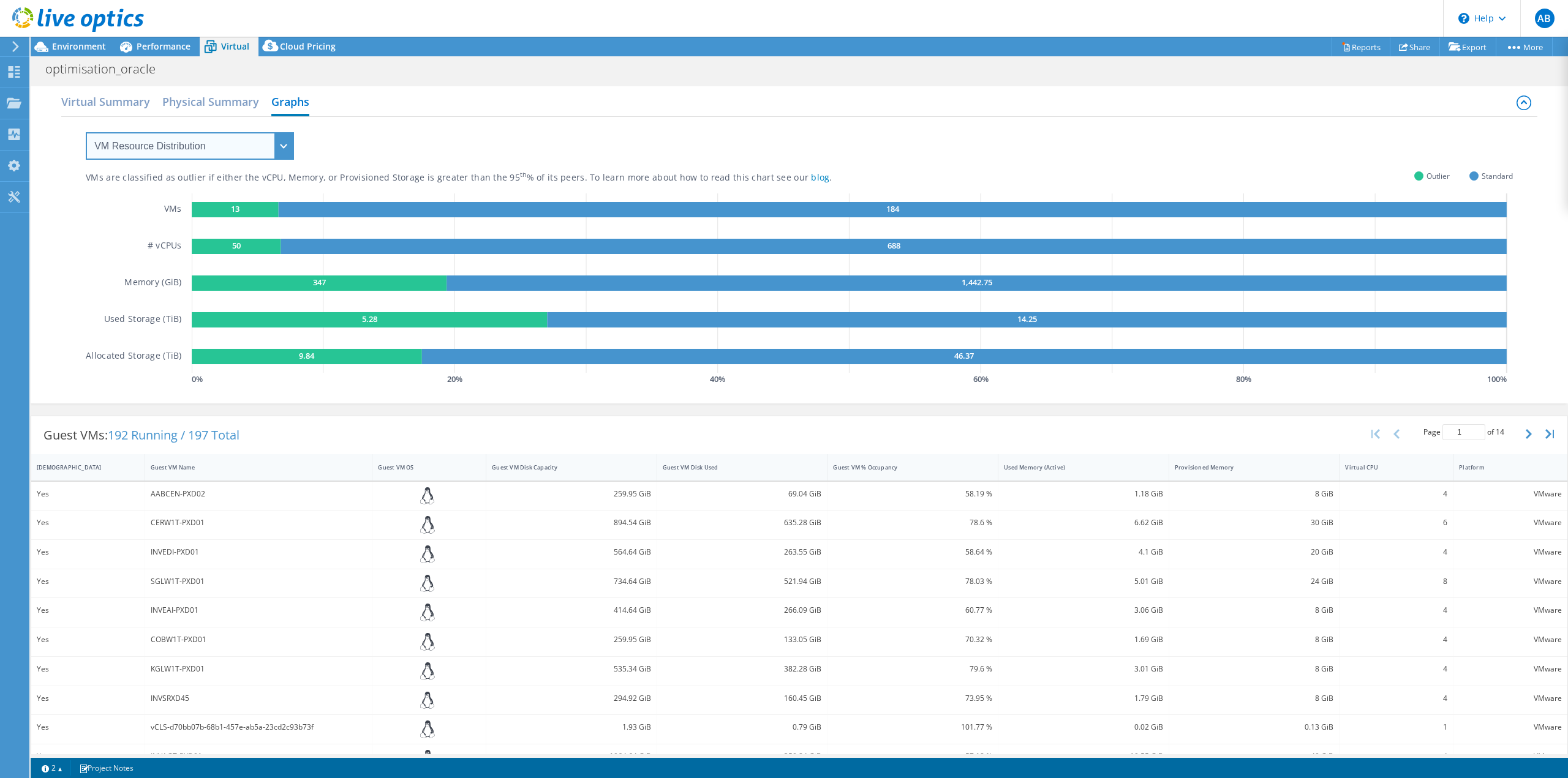
click at [241, 143] on select "VM Resource Distribution Provisioning Contrast Over Provisioning" at bounding box center [190, 146] width 208 height 28
select select "Over Provisioning"
click at [85, 133] on select "VM Resource Distribution Provisioning Contrast Over Provisioning" at bounding box center [190, 146] width 208 height 28
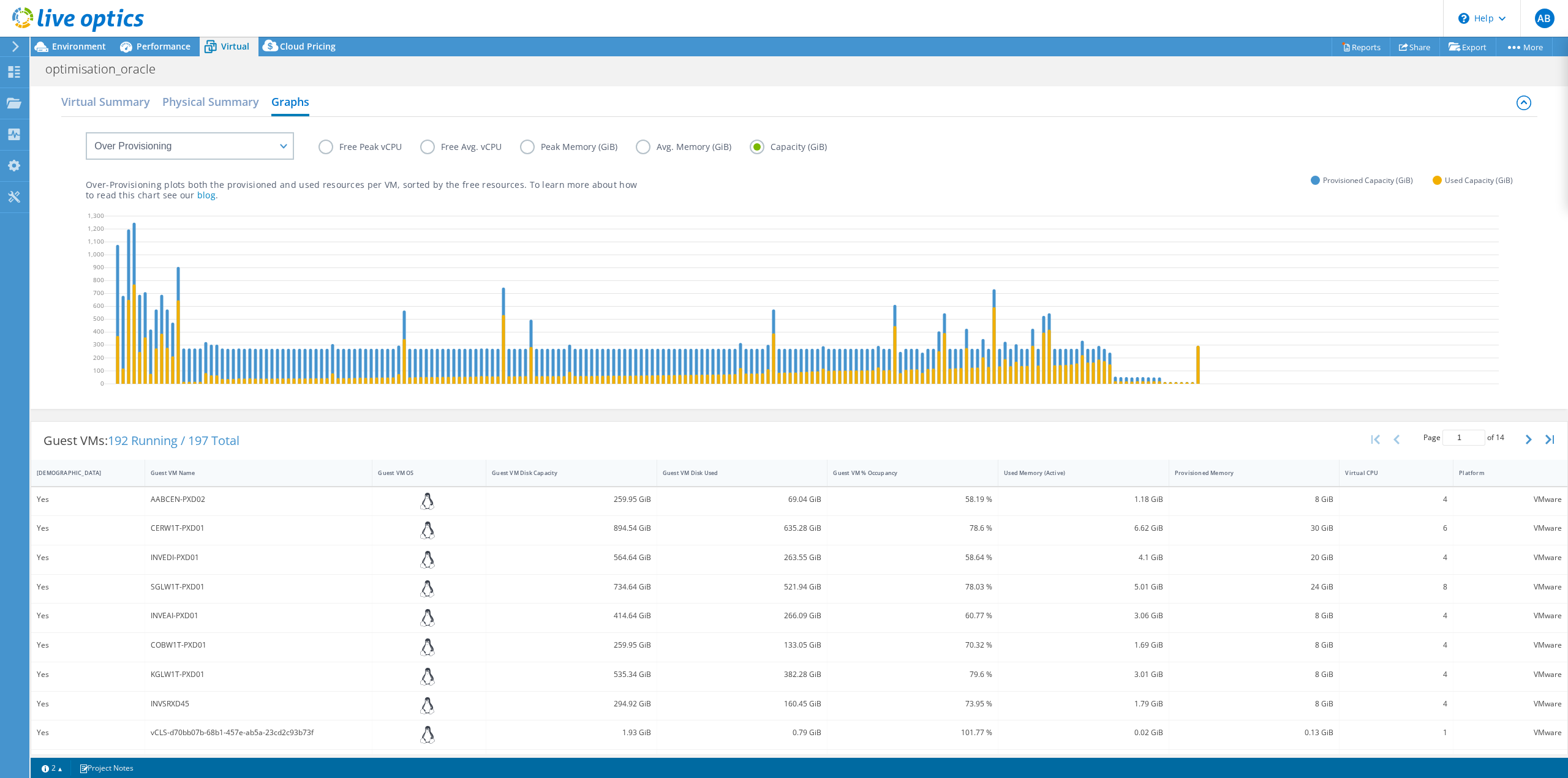
click at [345, 151] on label "Free Peak vCPU" at bounding box center [369, 147] width 102 height 15
click at [0, 0] on input "Free Peak vCPU" at bounding box center [0, 0] width 0 height 0
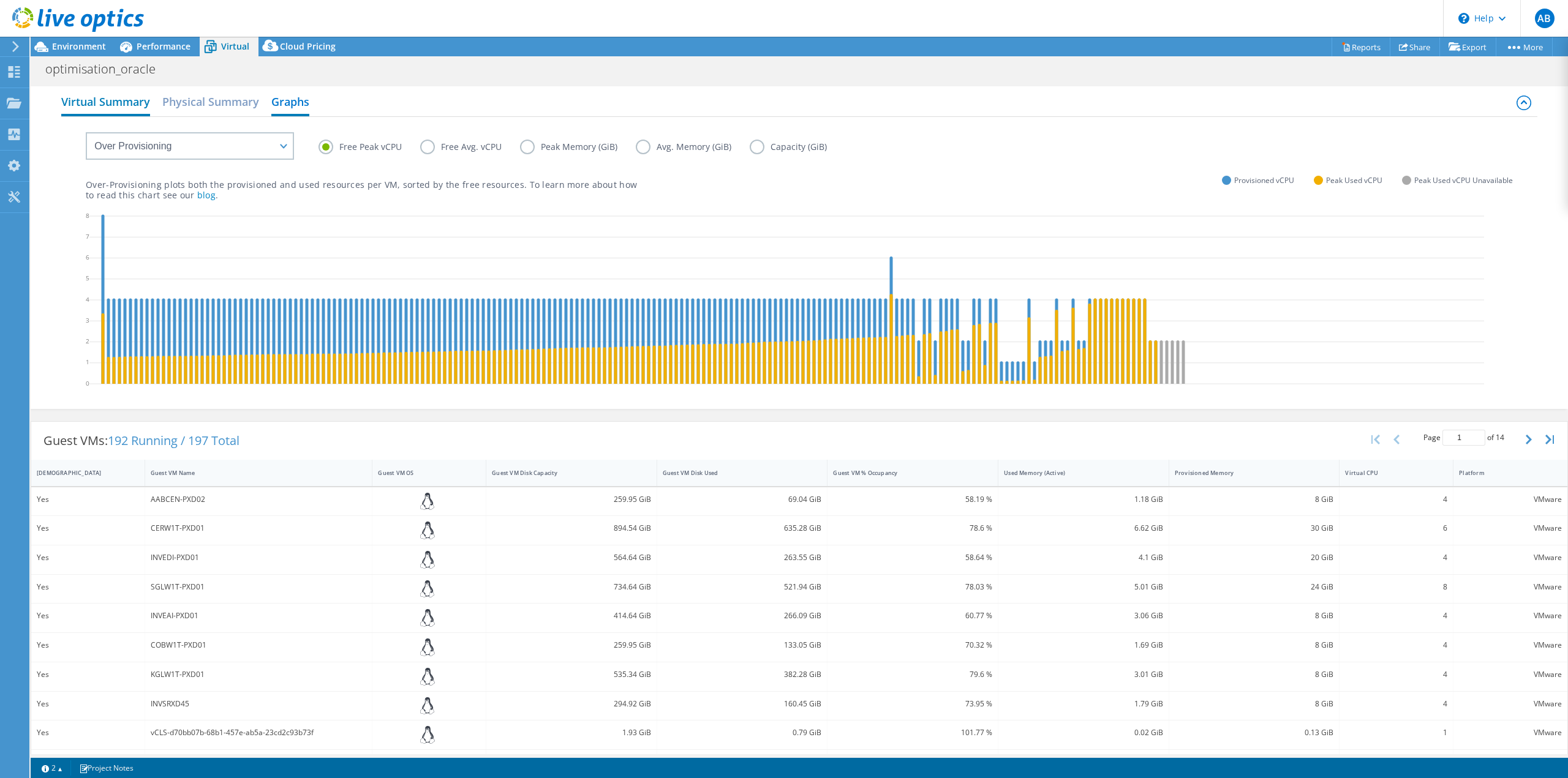
click at [111, 101] on h2 "Virtual Summary" at bounding box center [105, 103] width 89 height 27
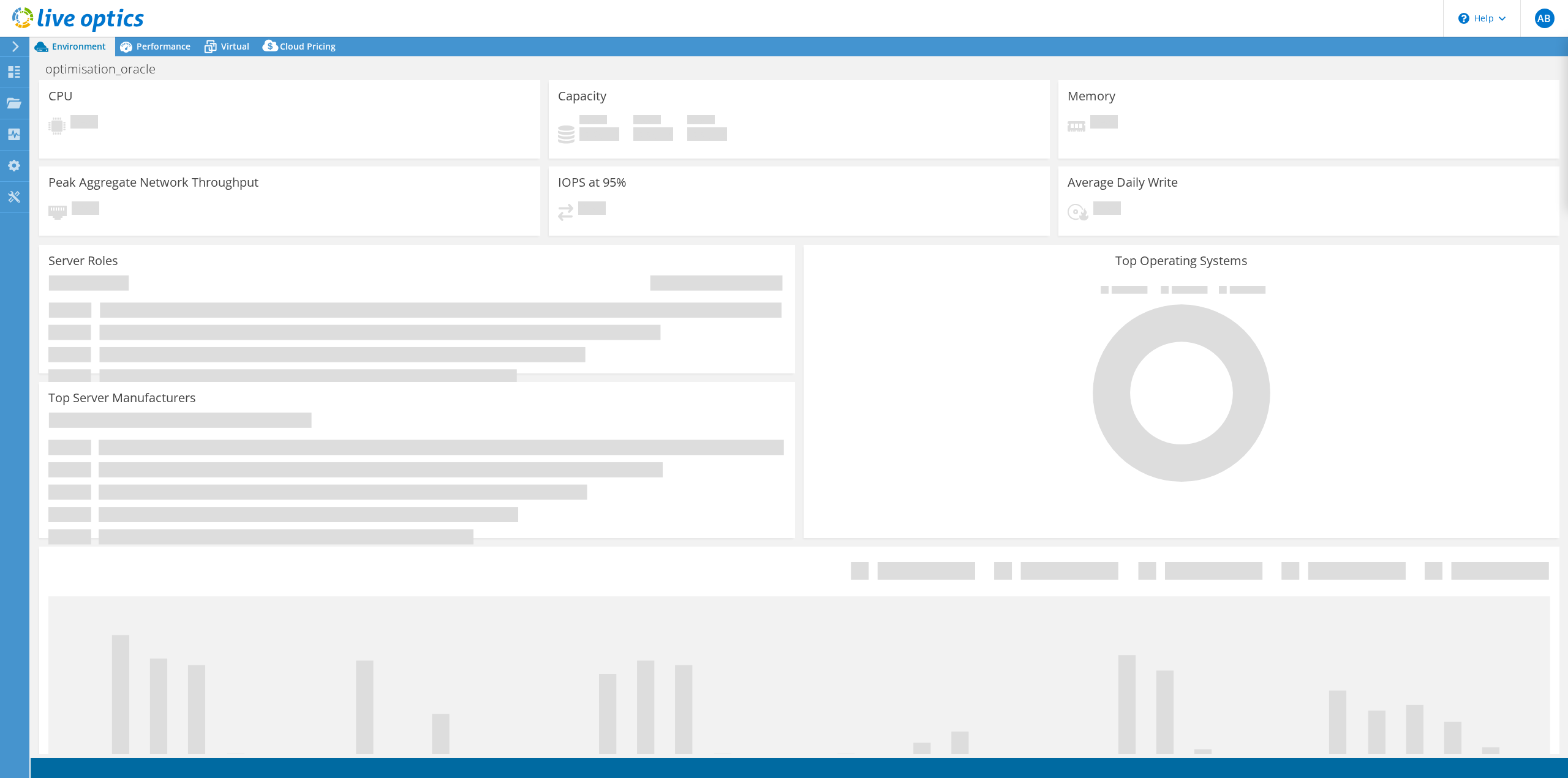
select select "EUFrankfurt"
select select "EUR"
